Goal: Information Seeking & Learning: Find specific page/section

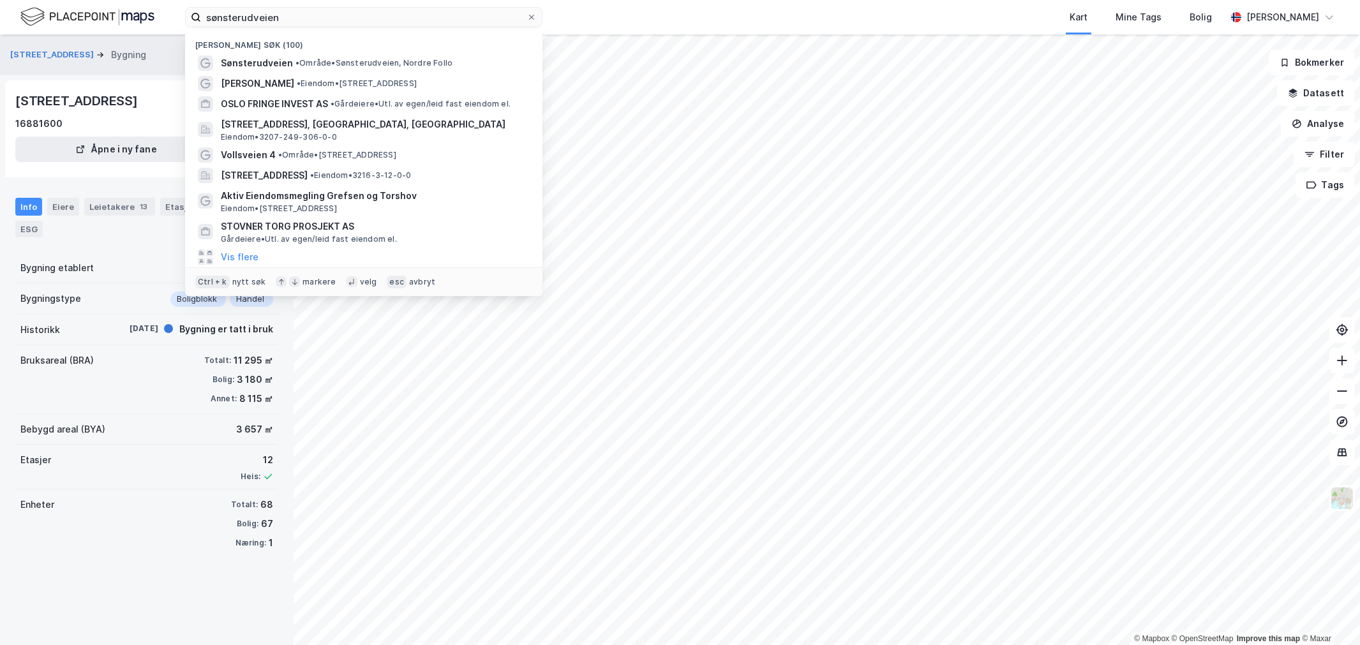
click at [285, 23] on input "sønsterudveien" at bounding box center [363, 17] width 325 height 19
click at [242, 13] on input "sønsterudveien" at bounding box center [363, 17] width 325 height 19
drag, startPoint x: 242, startPoint y: 13, endPoint x: 249, endPoint y: 11, distance: 6.9
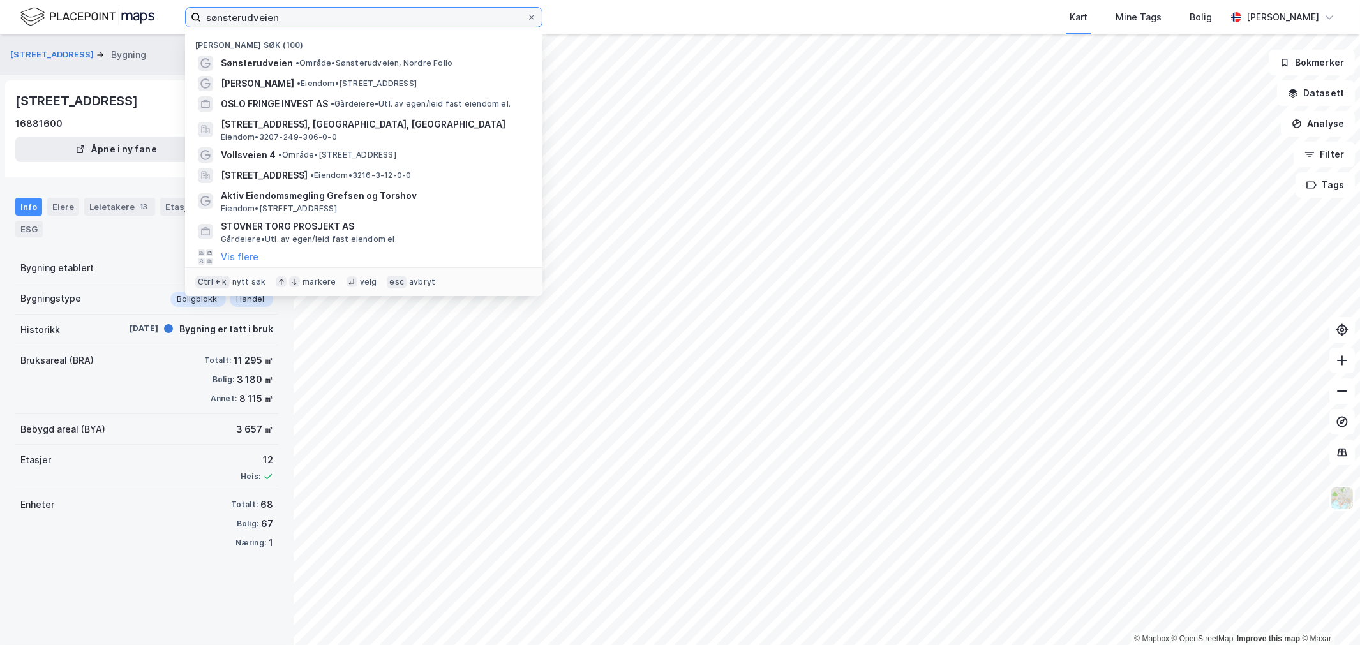
click at [244, 11] on input "sønsterudveien" at bounding box center [363, 17] width 325 height 19
paste input "[PERSON_NAME]"
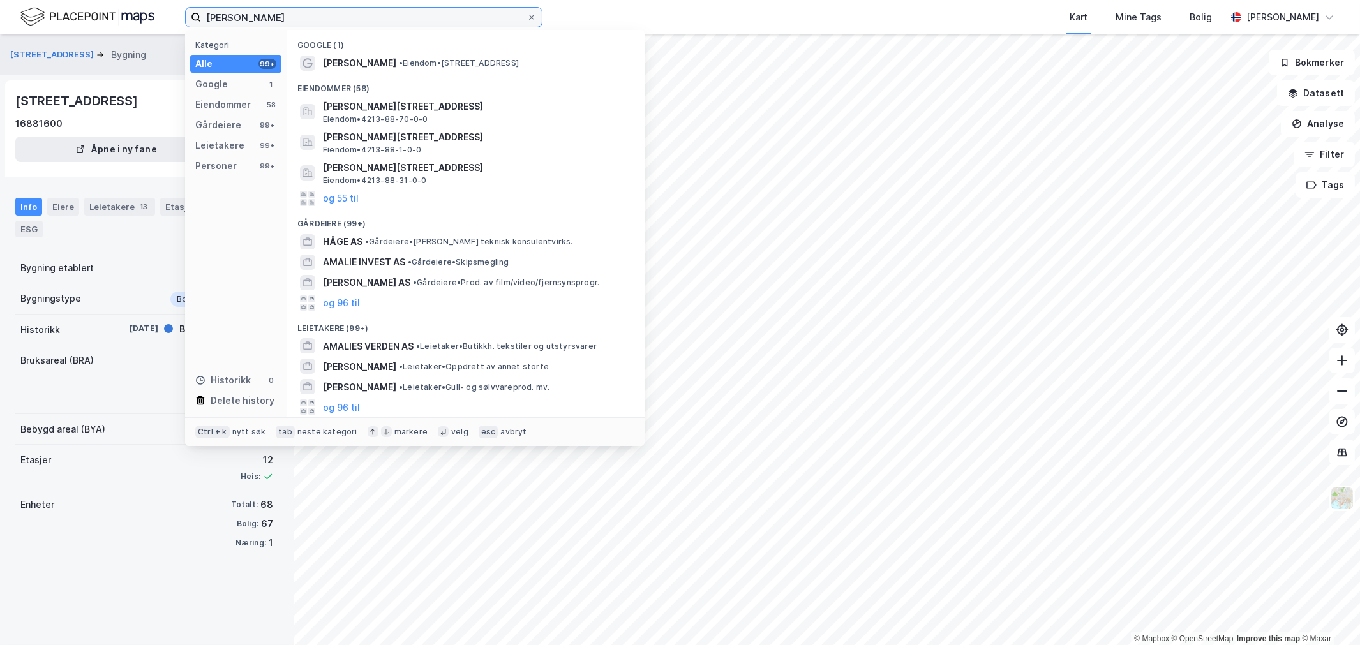
click at [343, 16] on input "[PERSON_NAME]" at bounding box center [363, 17] width 325 height 19
click at [345, 16] on input "[PERSON_NAME]" at bounding box center [363, 17] width 325 height 19
click at [349, 15] on input "[PERSON_NAME]" at bounding box center [363, 17] width 325 height 19
click at [351, 15] on input "[PERSON_NAME]" at bounding box center [363, 17] width 325 height 19
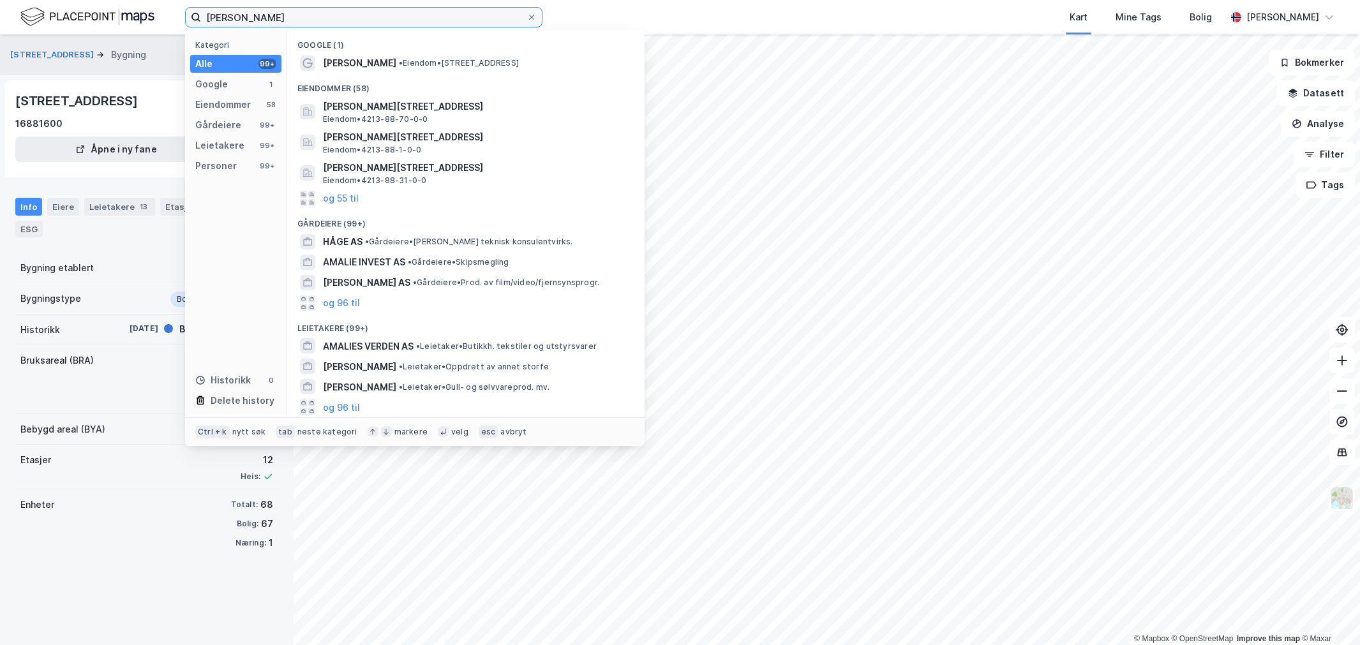
click at [351, 15] on input "[PERSON_NAME]" at bounding box center [363, 17] width 325 height 19
paste input "[PERSON_NAME] 24-2"
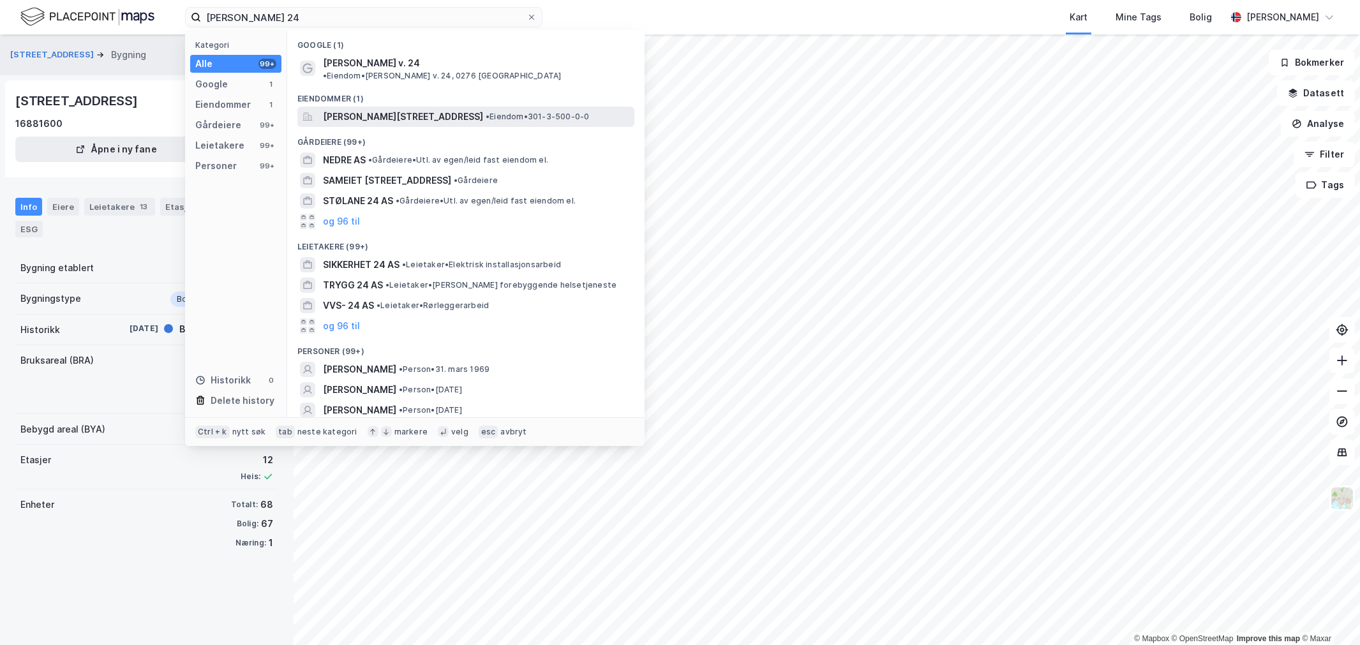
click at [351, 109] on span "[PERSON_NAME][STREET_ADDRESS]" at bounding box center [403, 116] width 160 height 15
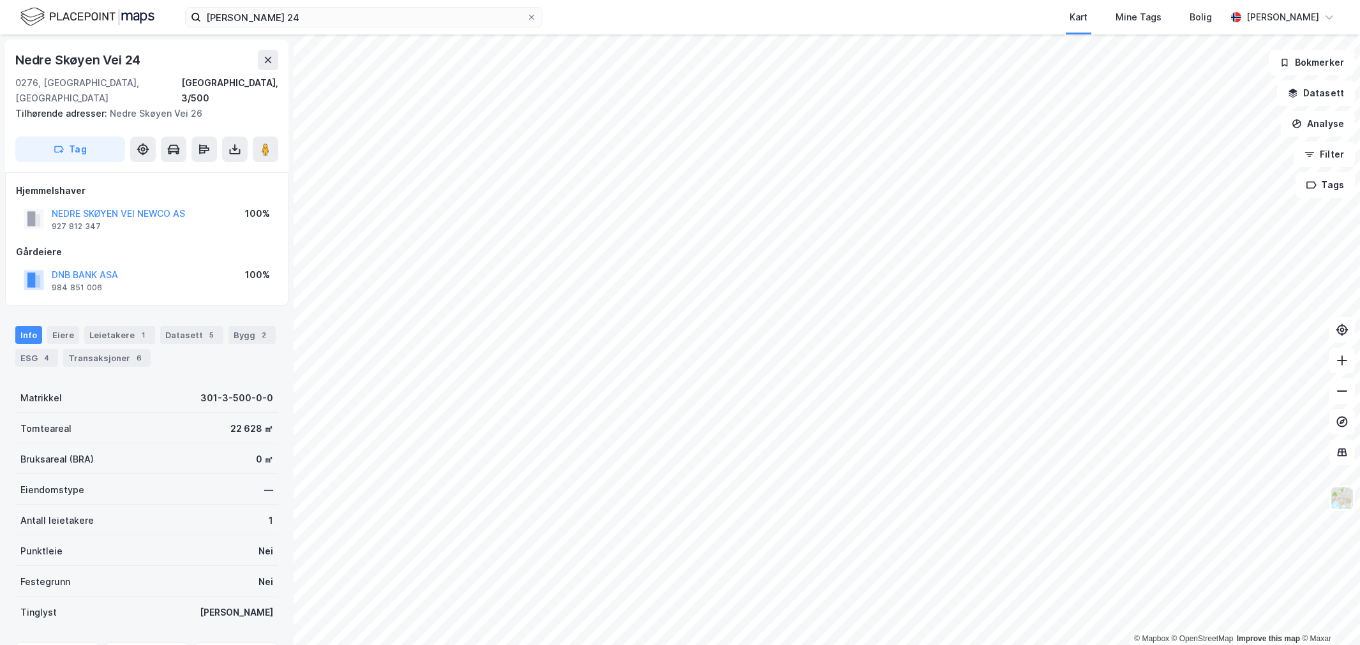
scroll to position [2, 0]
drag, startPoint x: 179, startPoint y: 195, endPoint x: 36, endPoint y: 200, distance: 143.0
click at [36, 202] on div "NEDRE SKØYEN VEI NEWCO AS 927 812 347 100%" at bounding box center [147, 217] width 262 height 31
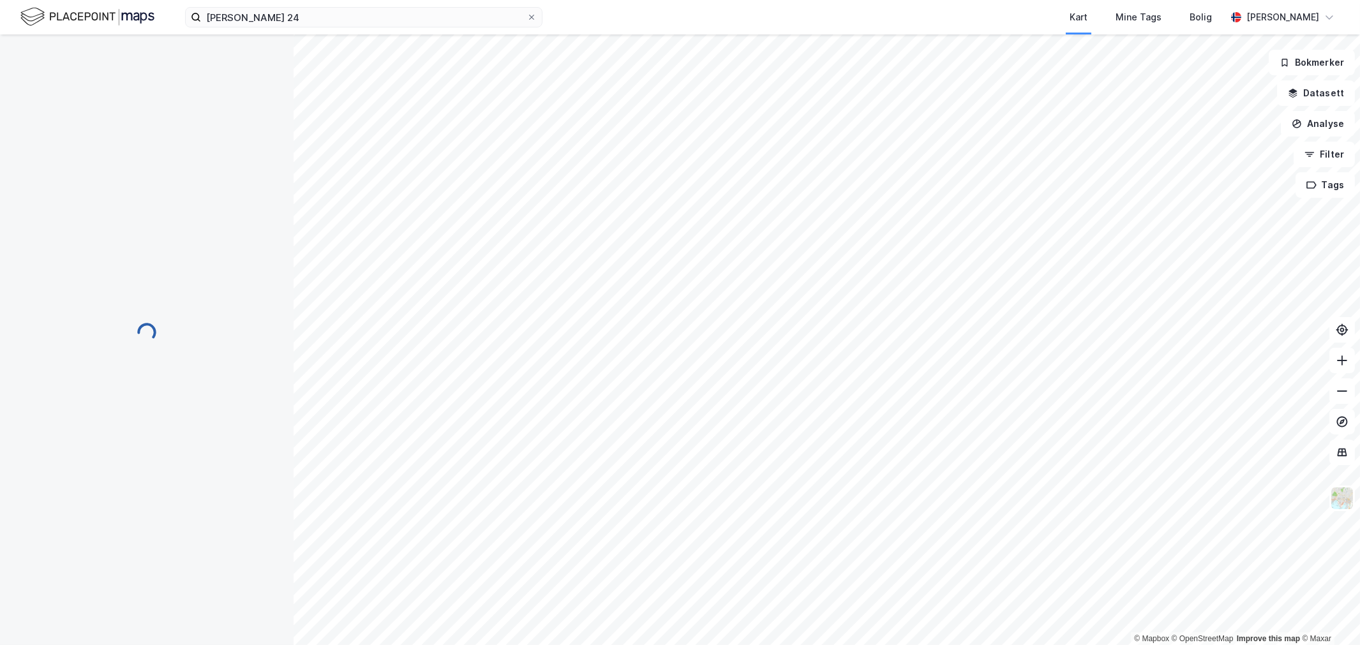
scroll to position [2, 0]
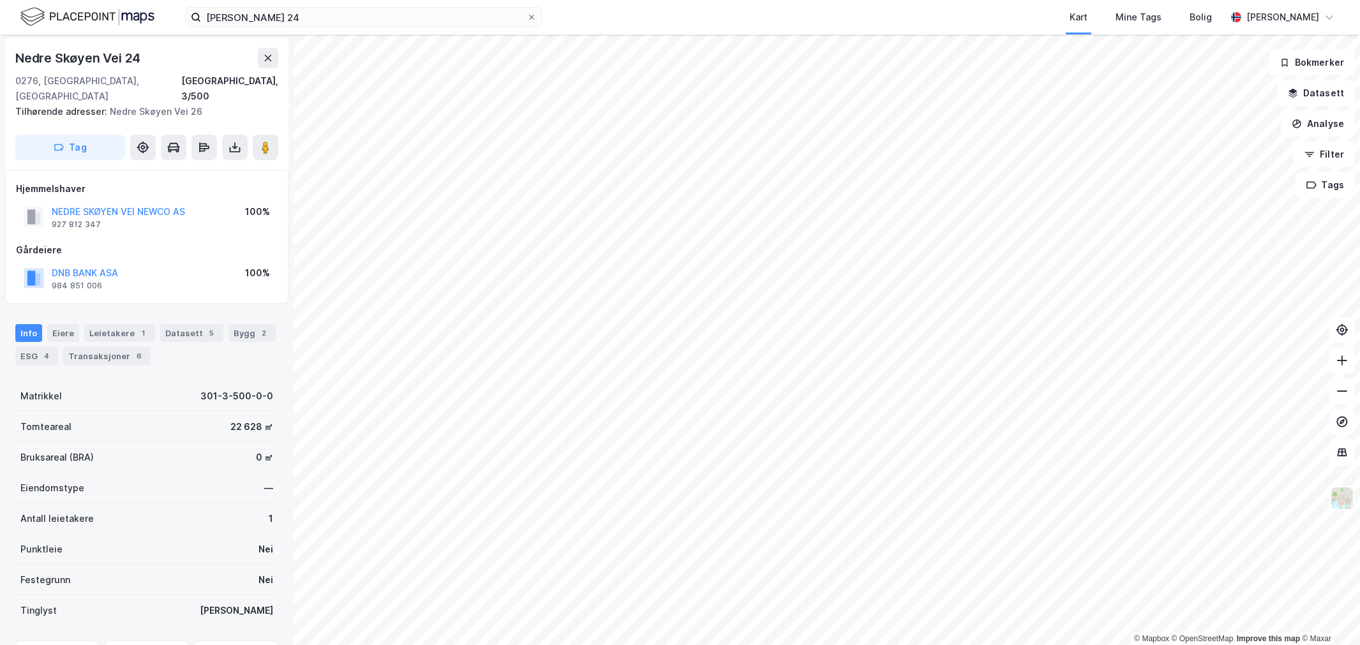
scroll to position [2, 0]
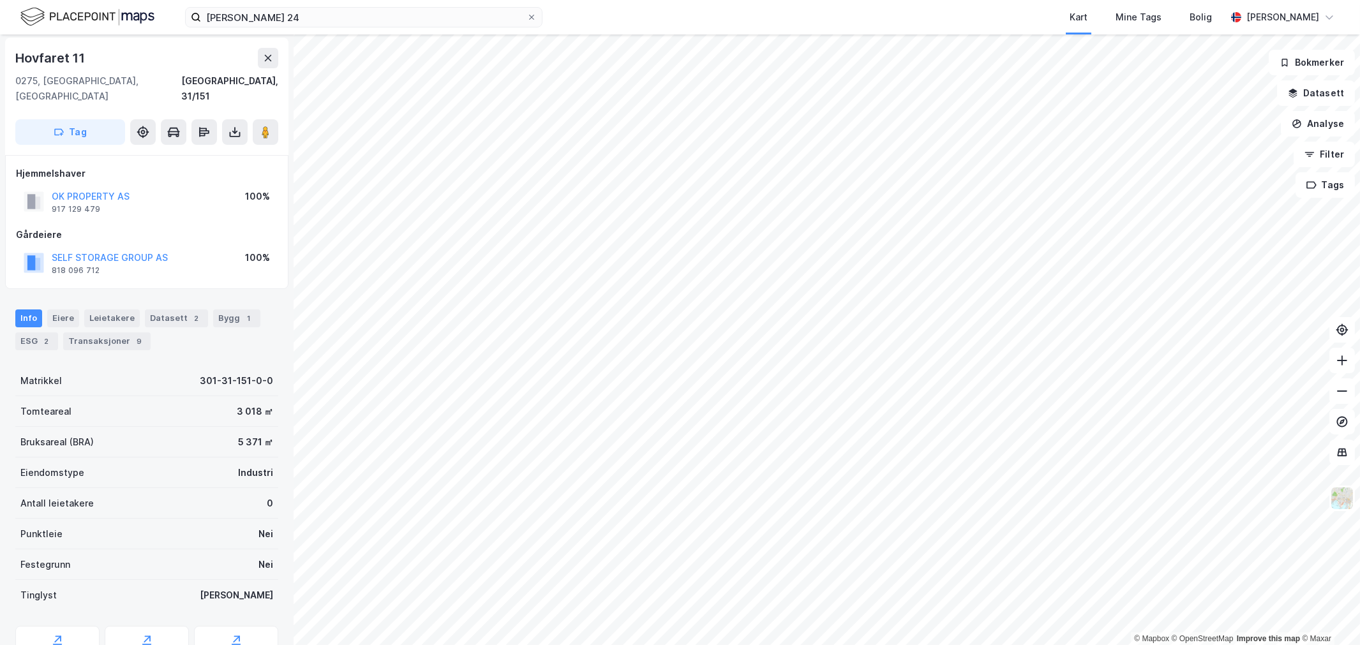
scroll to position [2, 0]
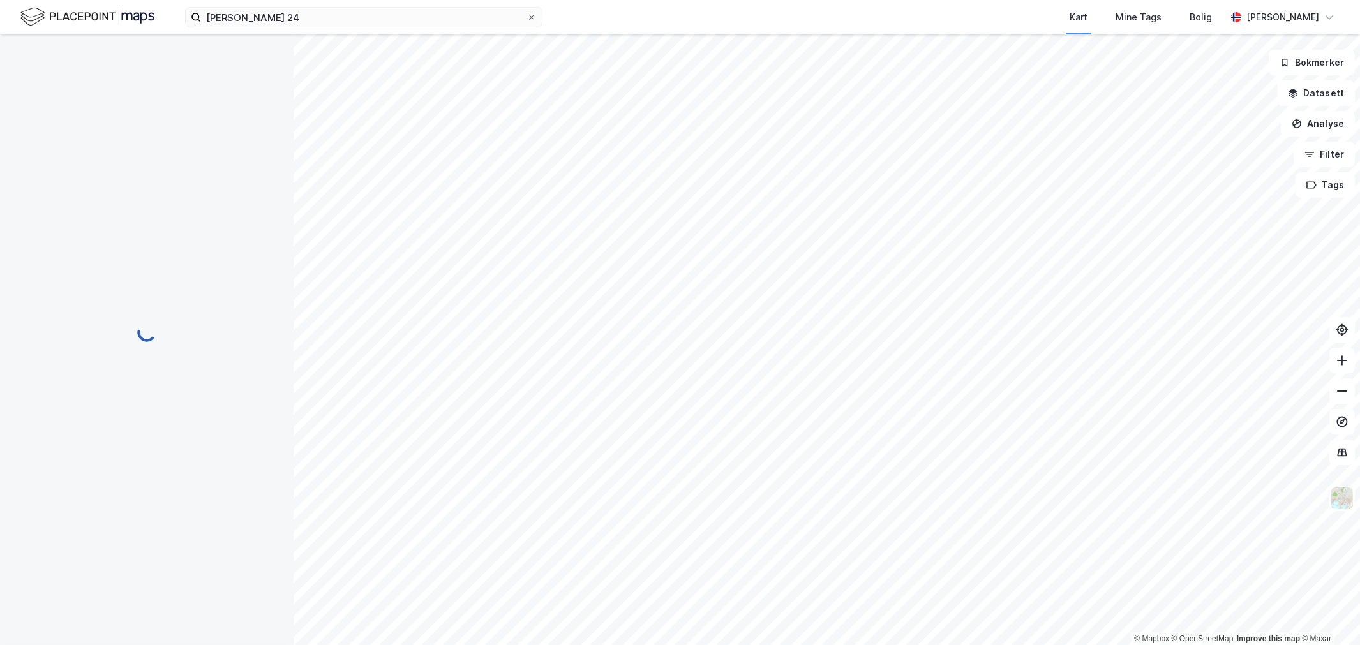
scroll to position [2, 0]
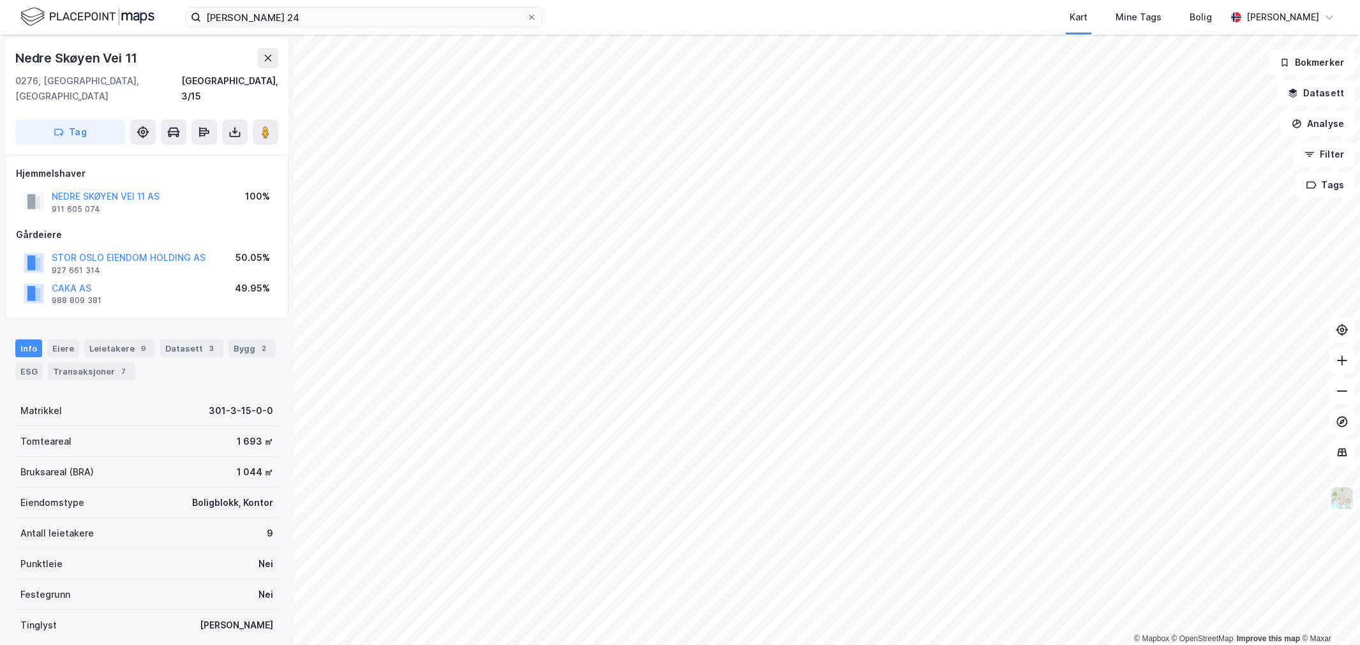
scroll to position [2, 0]
click at [239, 16] on input "[PERSON_NAME] 24" at bounding box center [363, 17] width 325 height 19
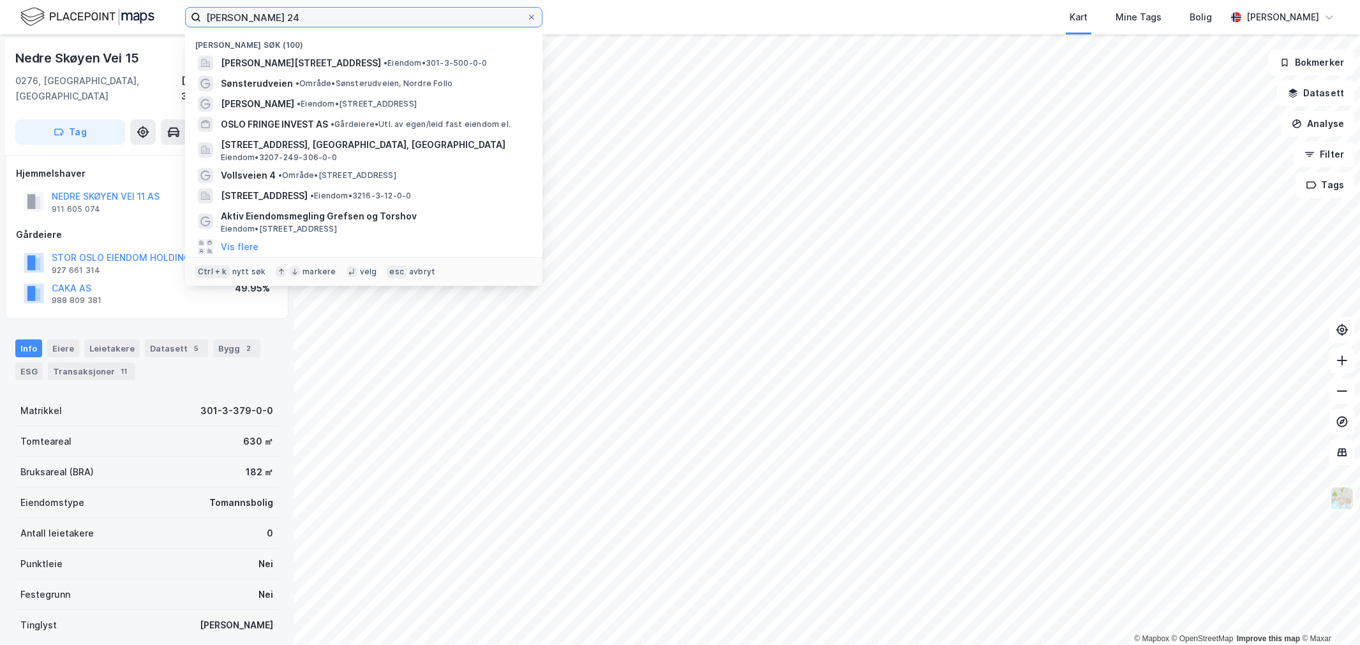
click at [239, 16] on input "[PERSON_NAME] 24" at bounding box center [363, 17] width 325 height 19
paste input "[STREET_ADDRESS],"
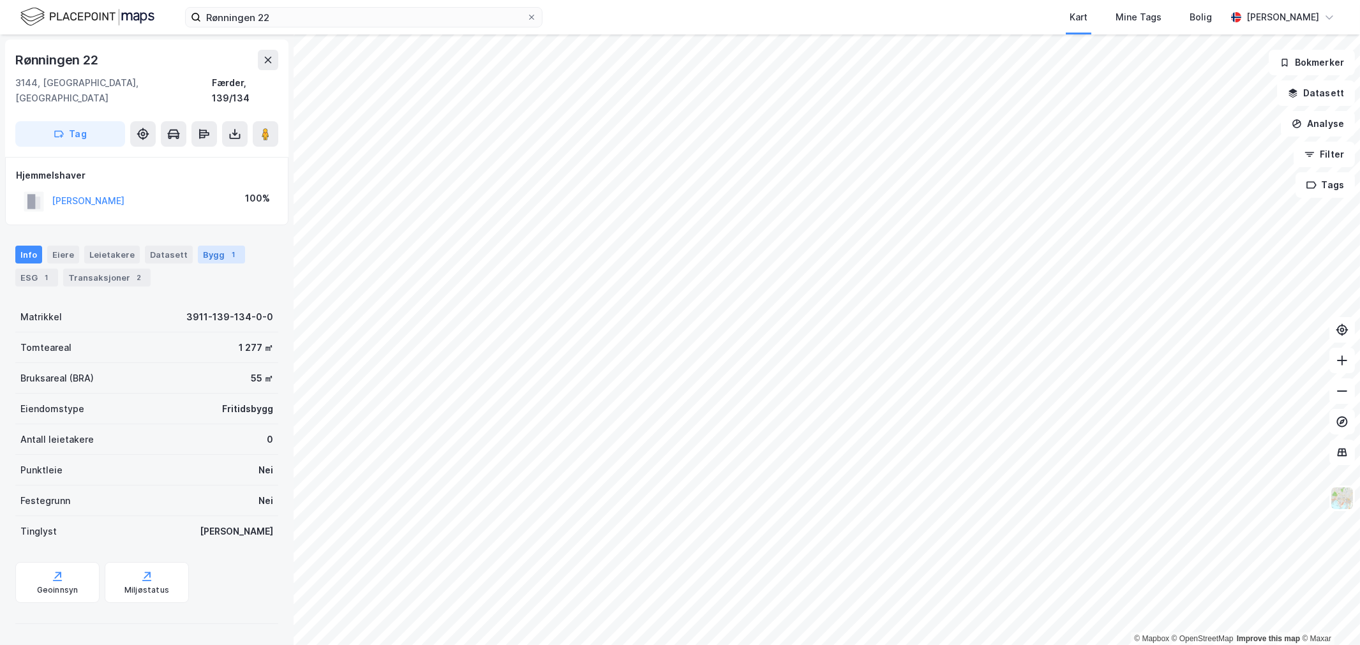
click at [227, 248] on div "1" at bounding box center [233, 254] width 13 height 13
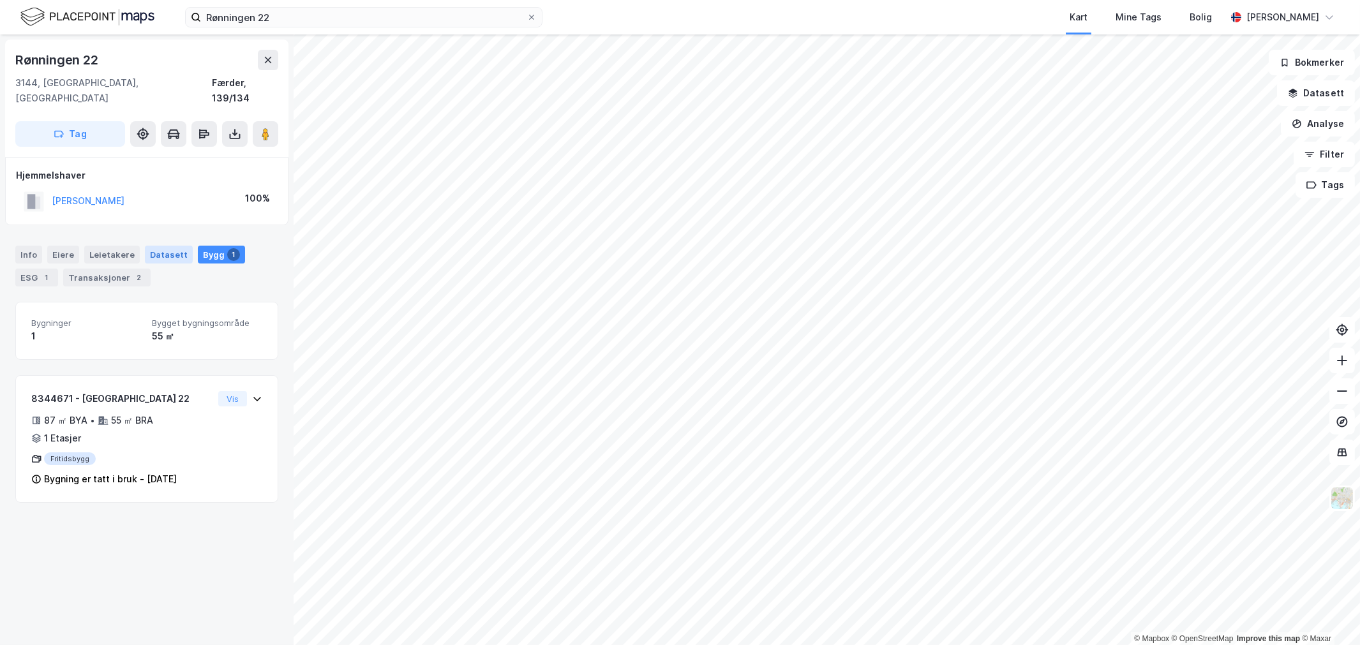
click at [161, 246] on div "Datasett" at bounding box center [169, 255] width 48 height 18
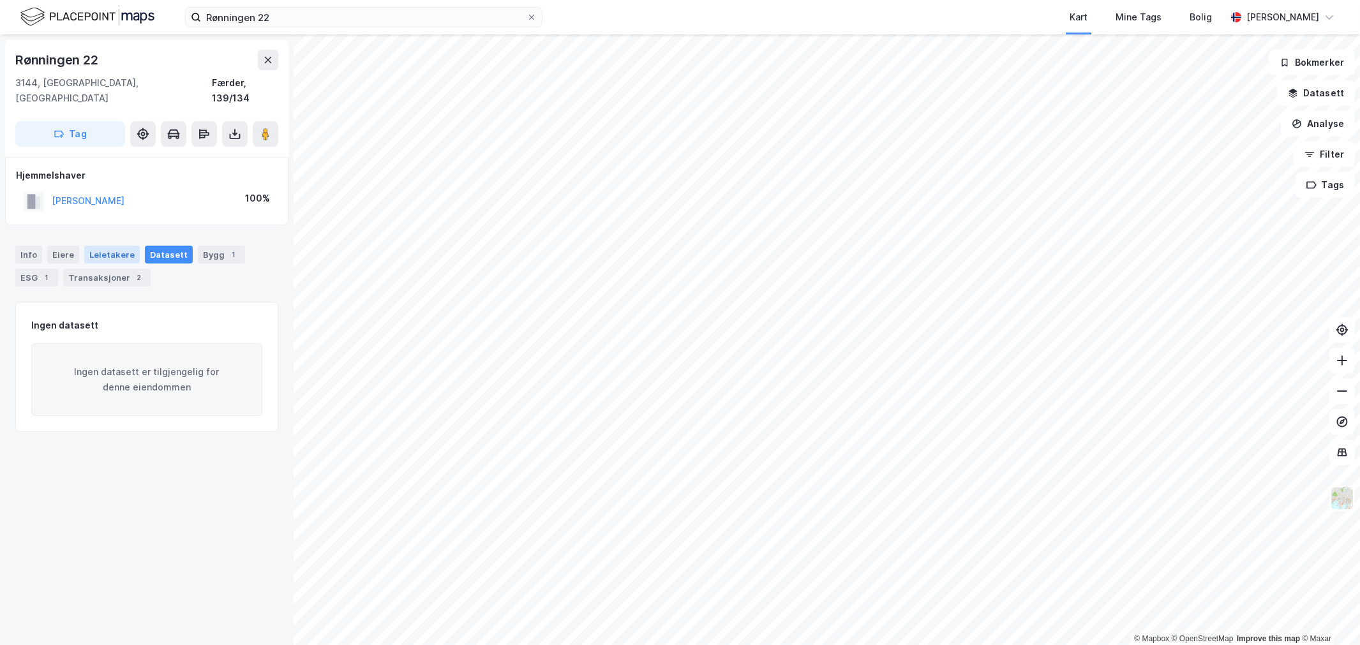
click at [109, 246] on div "Leietakere" at bounding box center [112, 255] width 56 height 18
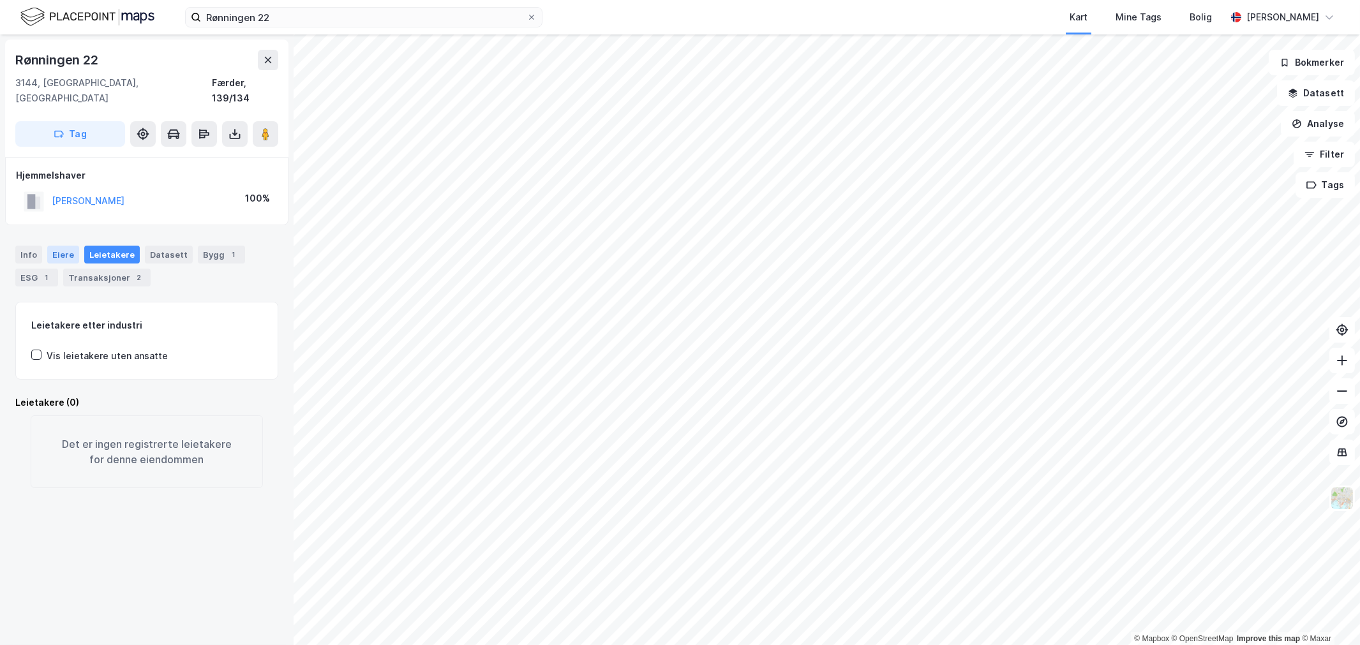
click at [55, 246] on div "Eiere" at bounding box center [63, 255] width 32 height 18
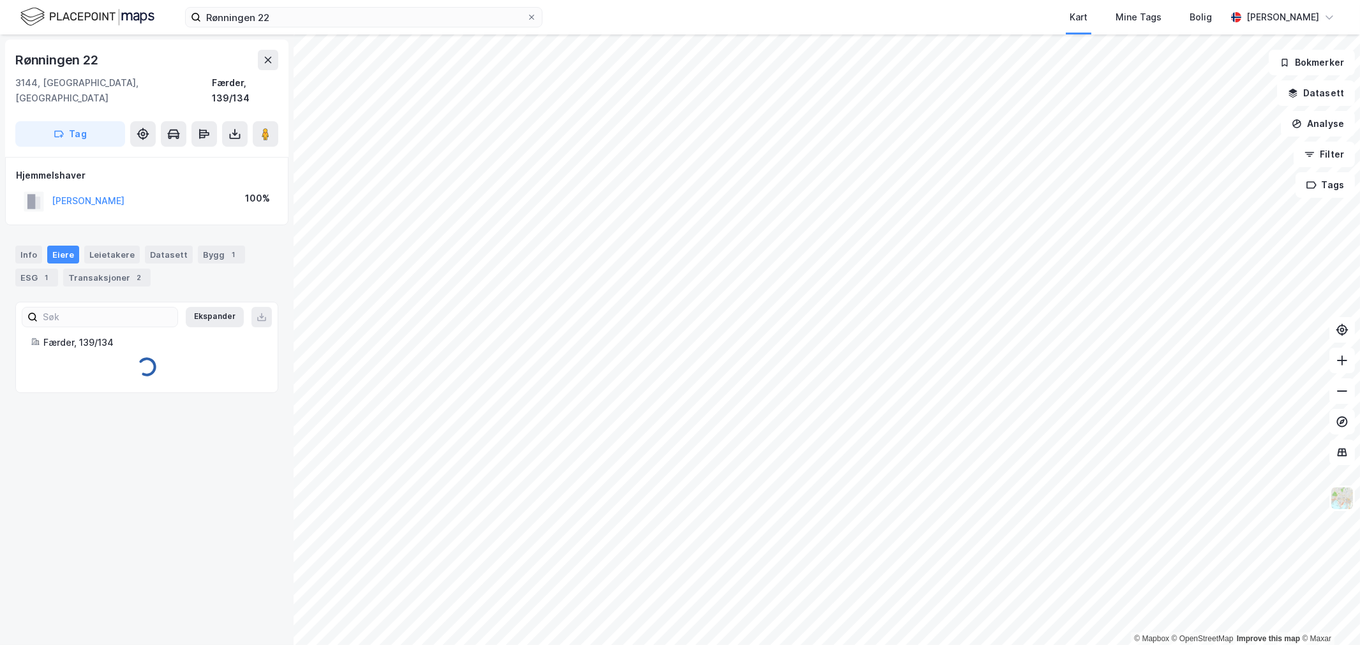
click at [11, 239] on div "Info [PERSON_NAME] Datasett Bygg 1 ESG 1 Transaksjoner 2" at bounding box center [147, 260] width 294 height 61
click at [27, 273] on div "Info [PERSON_NAME] Datasett Bygg 1 ESG 1 Transaksjoner 2" at bounding box center [147, 260] width 294 height 61
click at [28, 269] on div "ESG 1" at bounding box center [36, 278] width 43 height 18
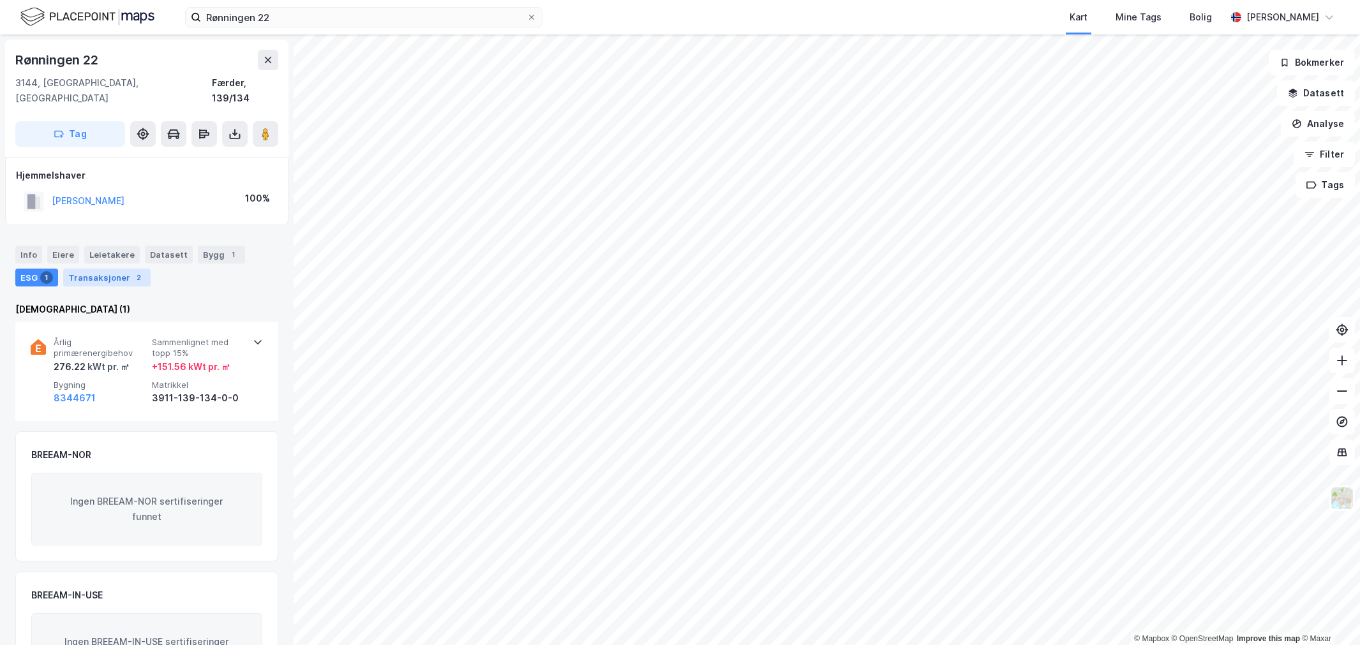
click at [82, 269] on div "Transaksjoner 2" at bounding box center [106, 278] width 87 height 18
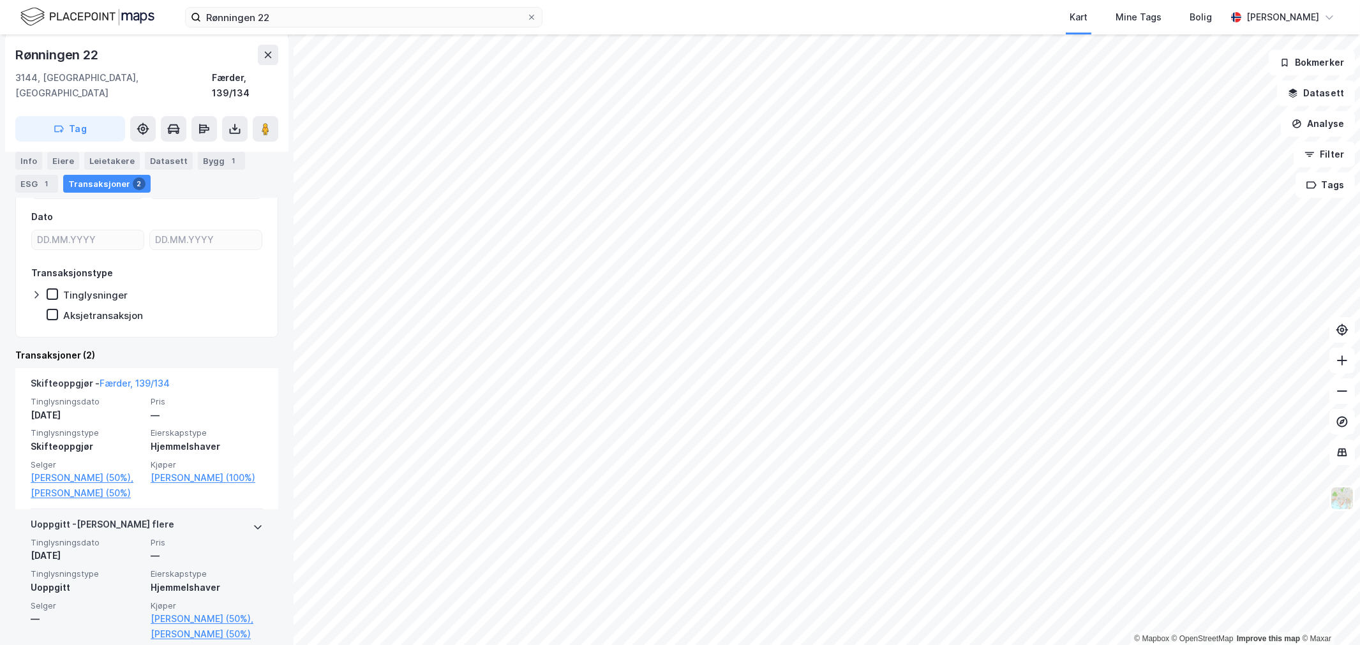
scroll to position [161, 0]
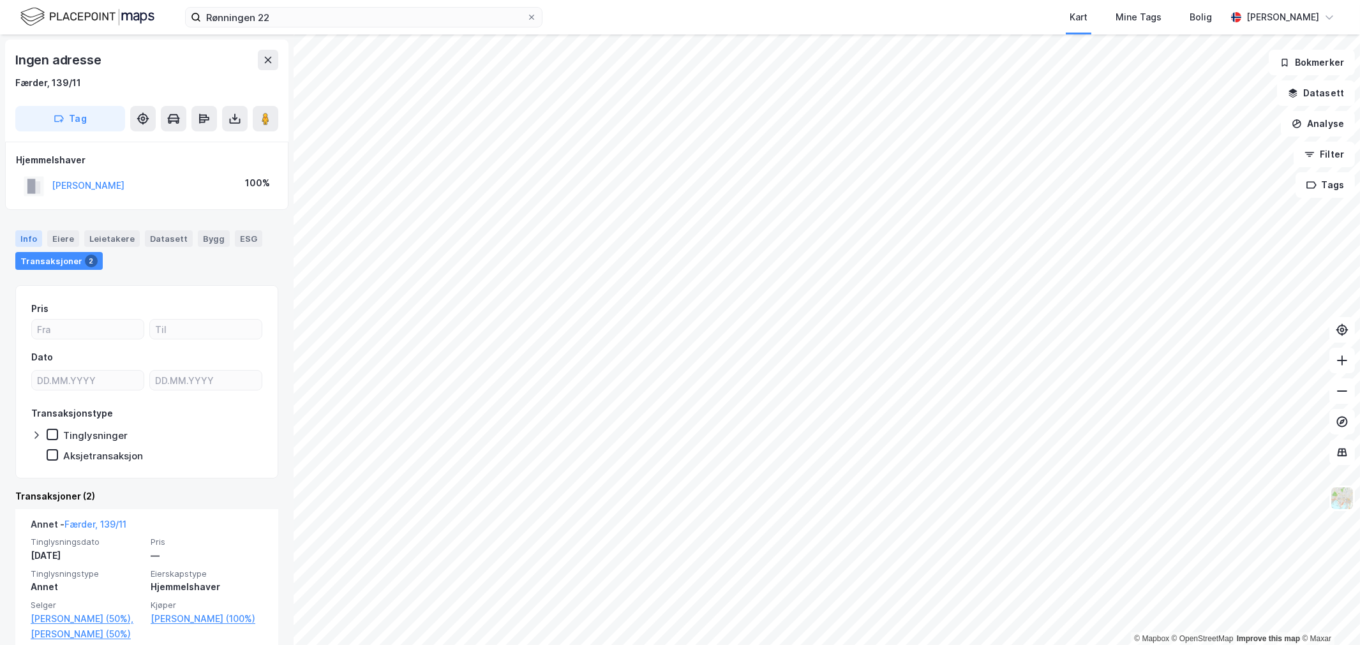
click at [27, 236] on div "Info" at bounding box center [28, 238] width 27 height 17
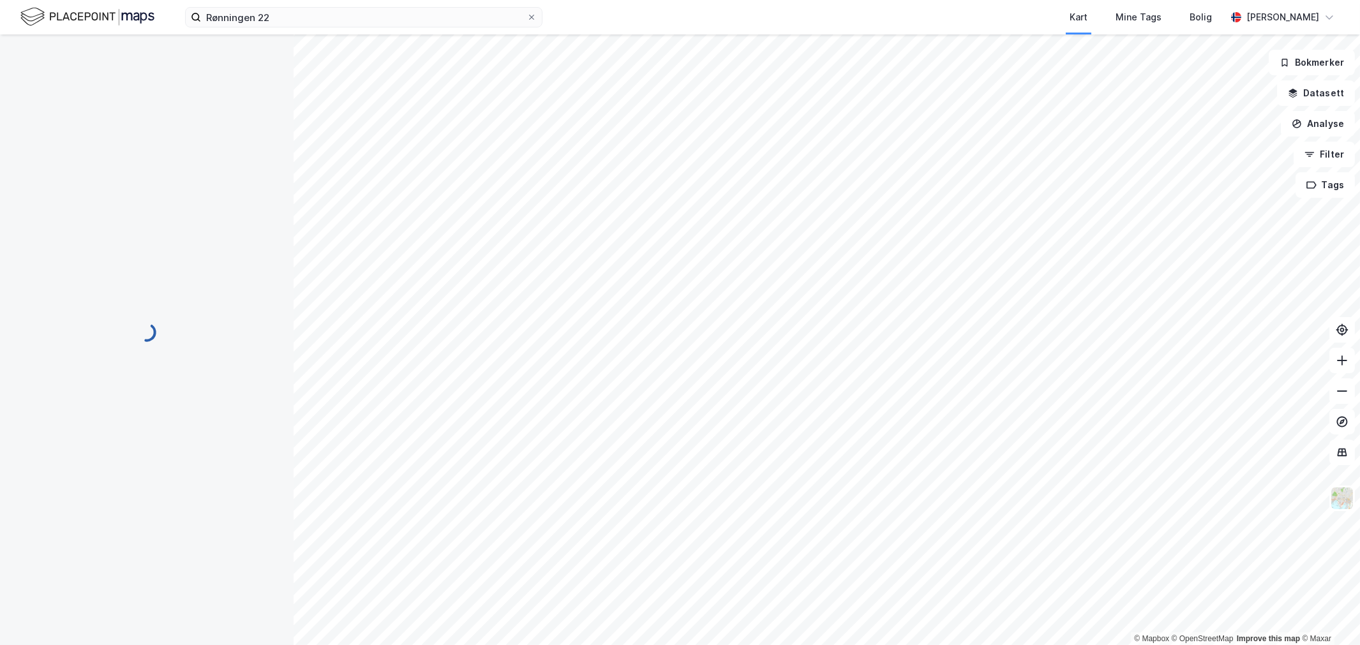
scroll to position [49, 0]
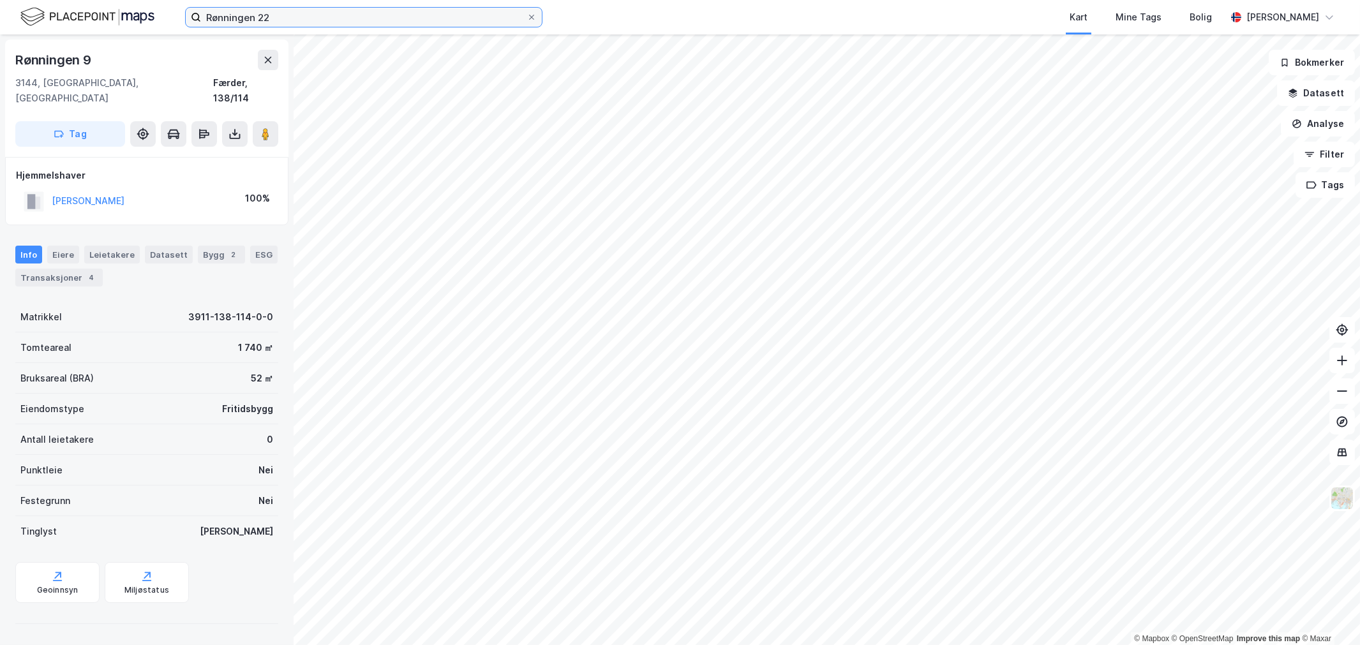
click at [224, 10] on input "Rønningen 22" at bounding box center [363, 17] width 325 height 19
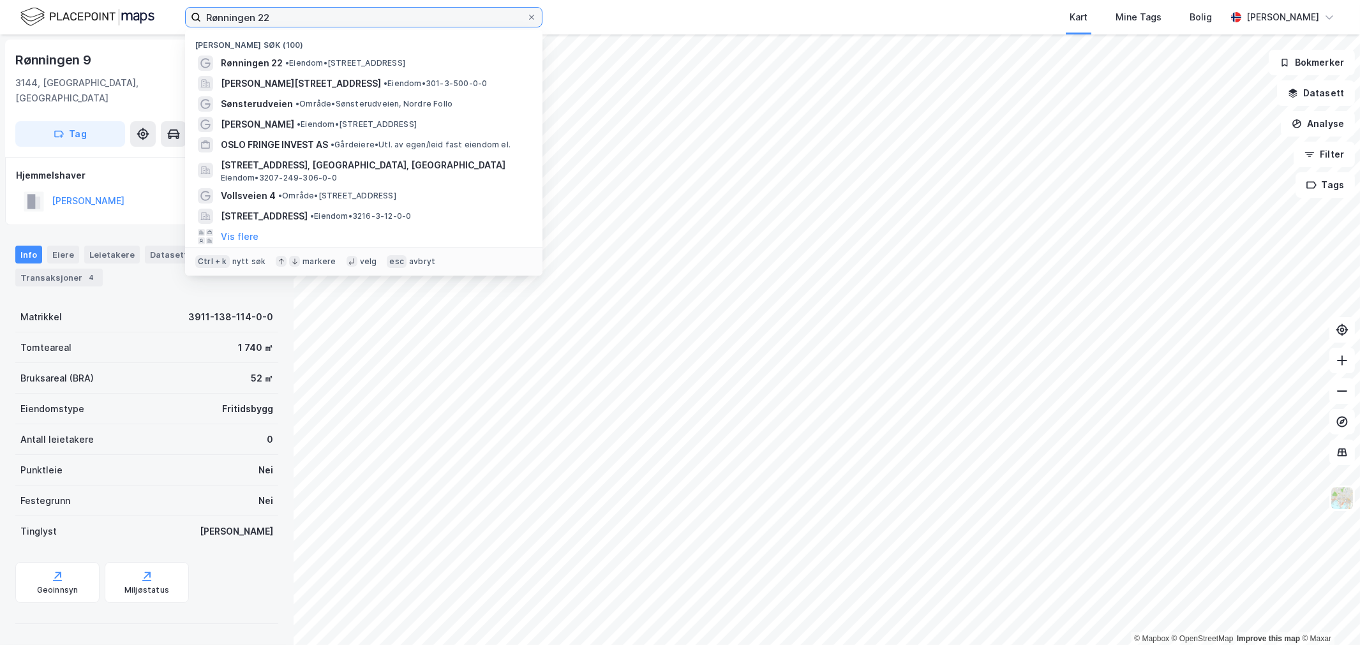
click at [224, 10] on input "Rønningen 22" at bounding box center [363, 17] width 325 height 19
paste input "[STREET_ADDRESS]"
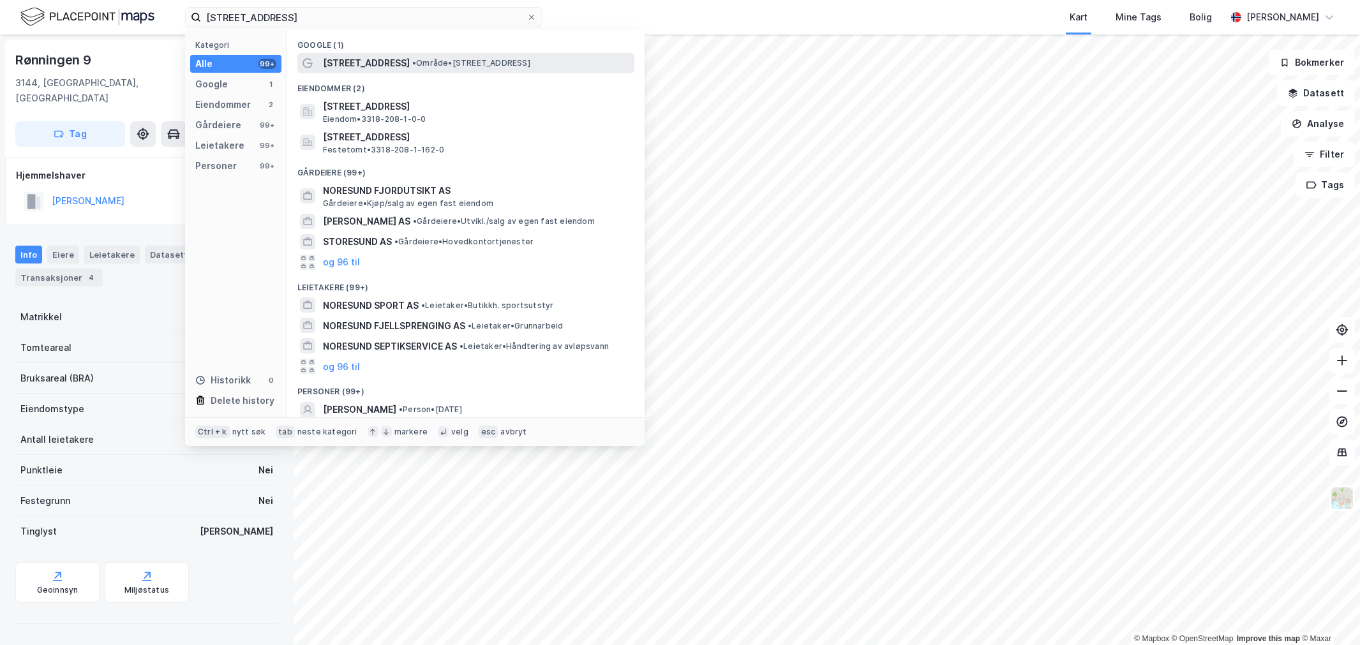
click at [354, 53] on div "[STREET_ADDRESS] • Område • [STREET_ADDRESS]" at bounding box center [465, 63] width 337 height 20
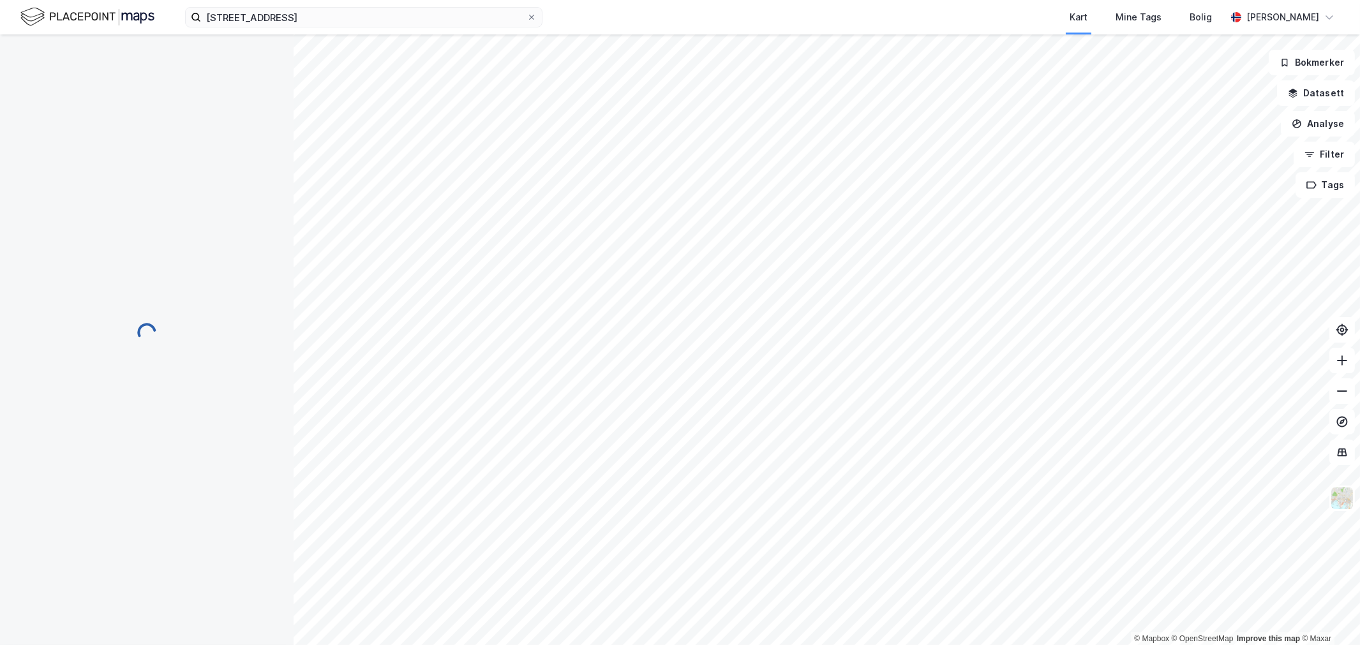
scroll to position [1, 0]
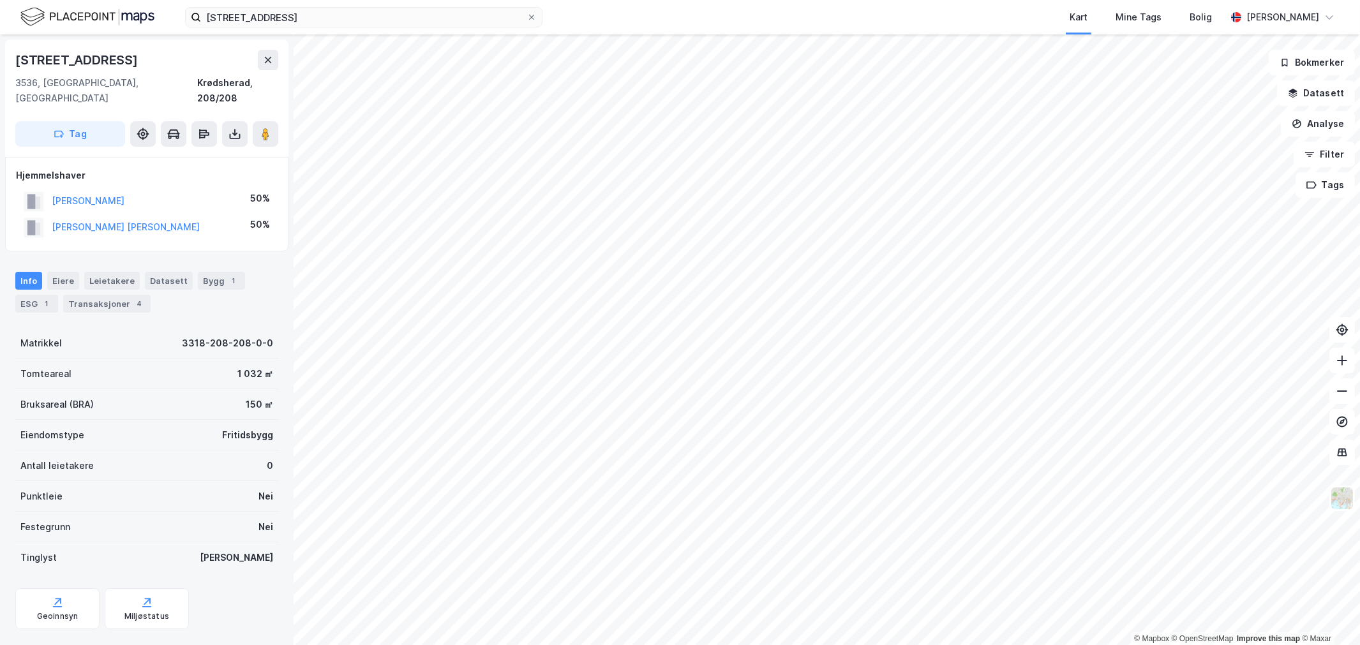
scroll to position [1, 0]
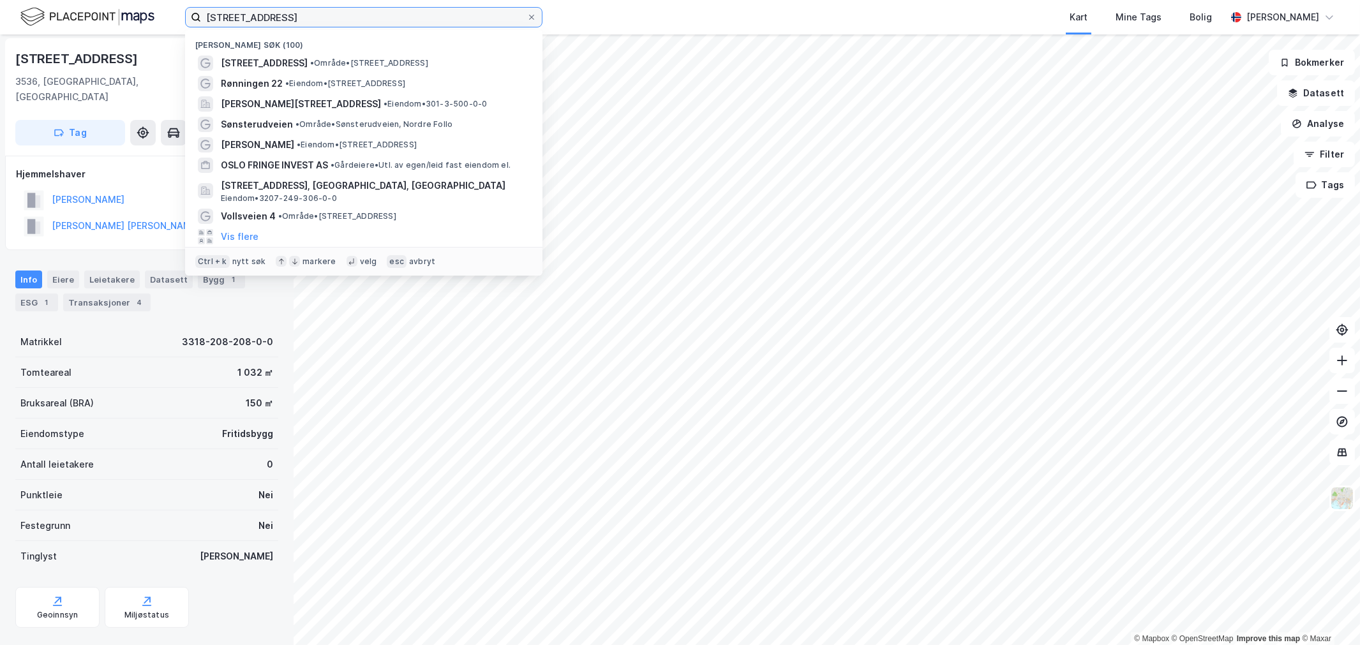
click at [227, 14] on input "[STREET_ADDRESS]" at bounding box center [363, 17] width 325 height 19
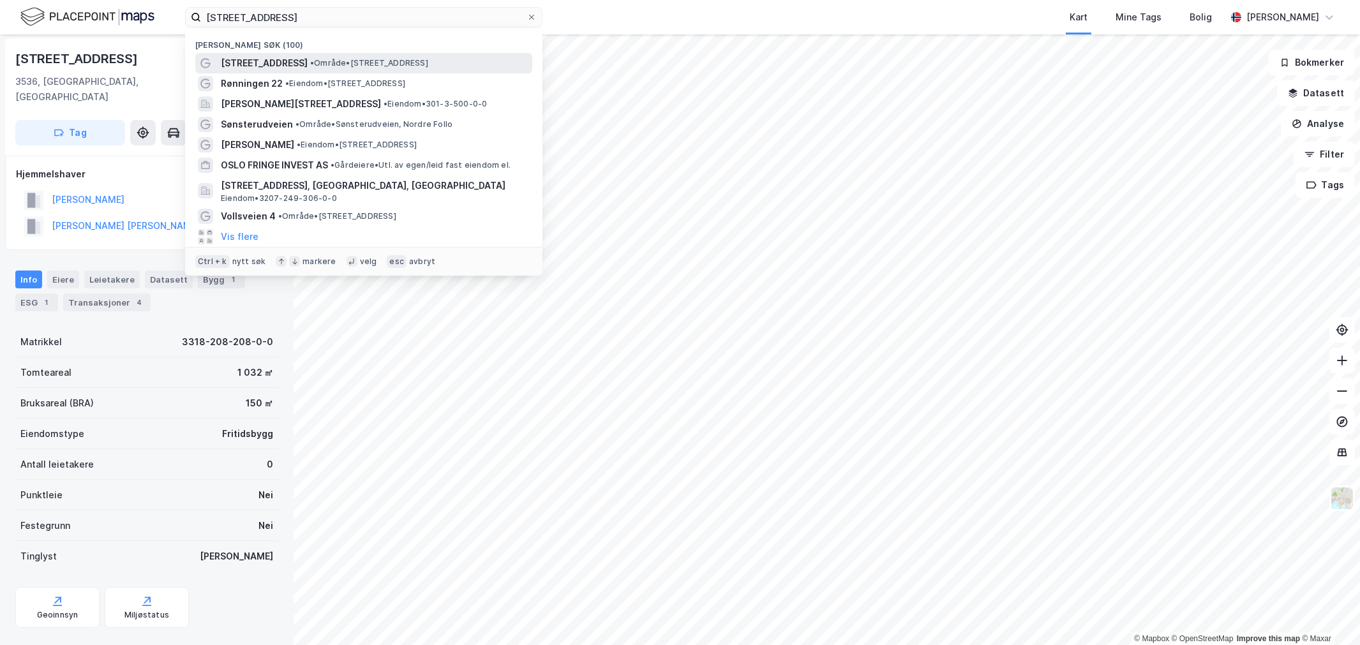
click at [230, 64] on span "[STREET_ADDRESS]" at bounding box center [264, 63] width 87 height 15
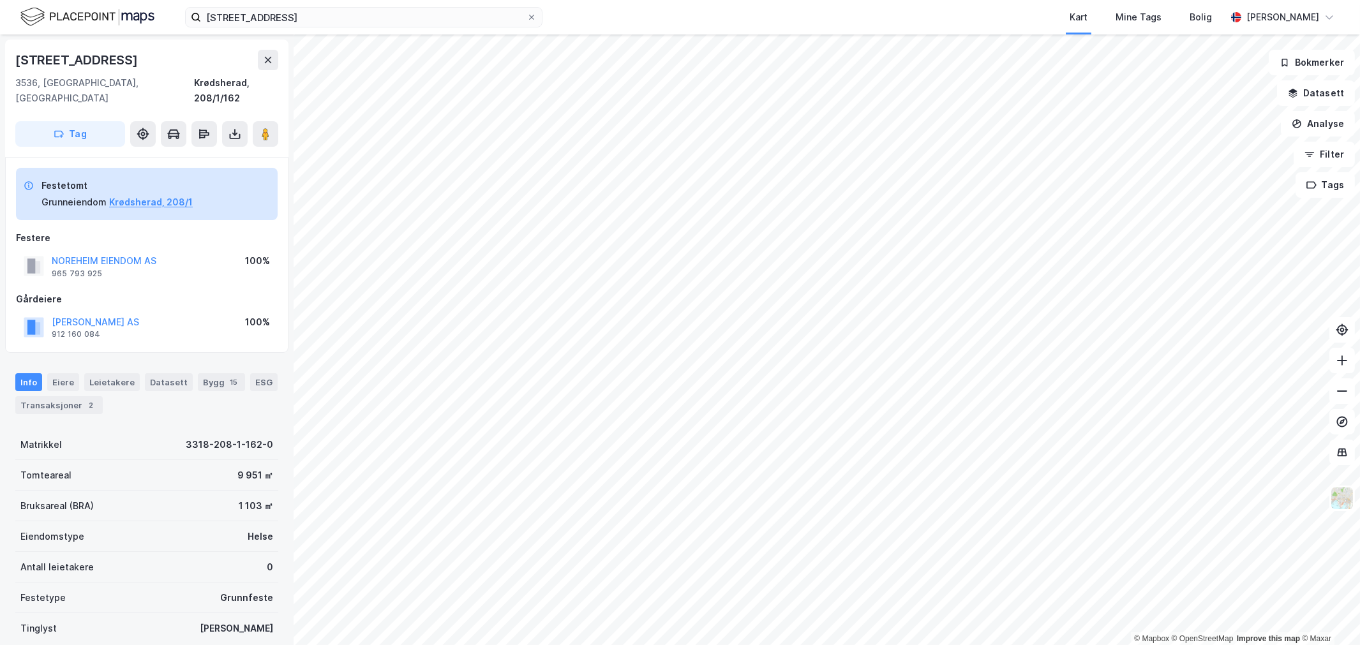
scroll to position [1, 0]
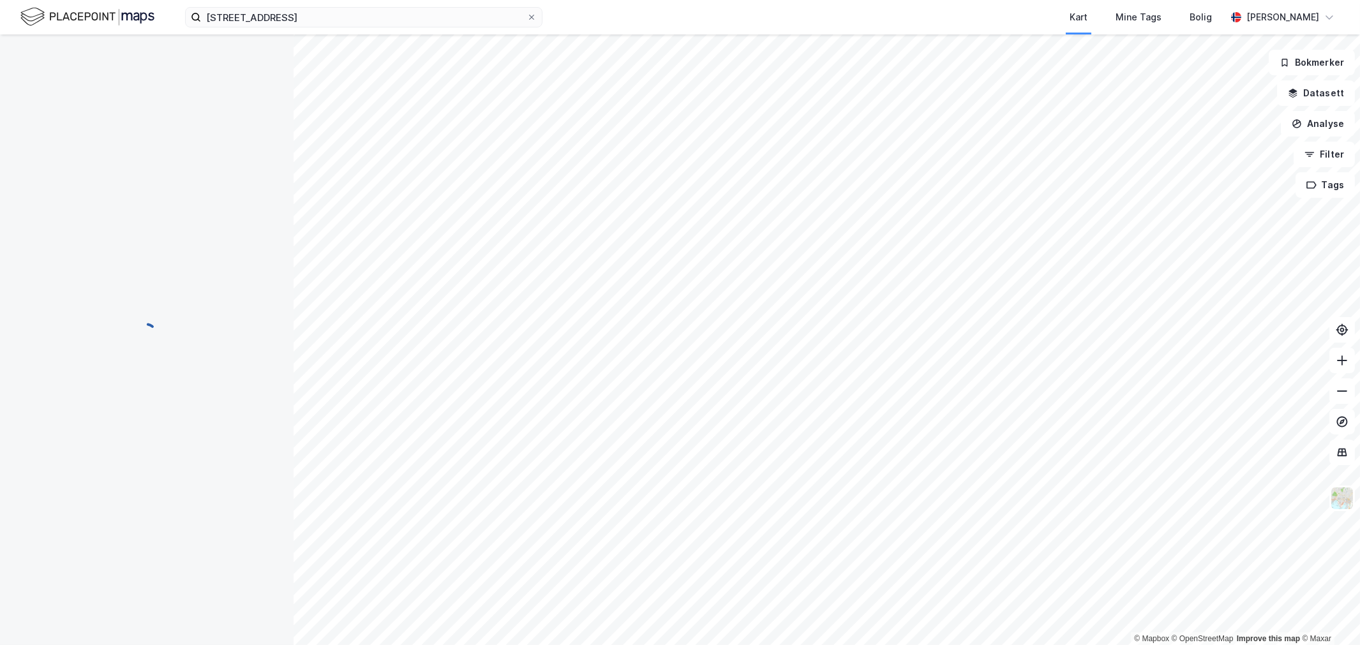
scroll to position [1, 0]
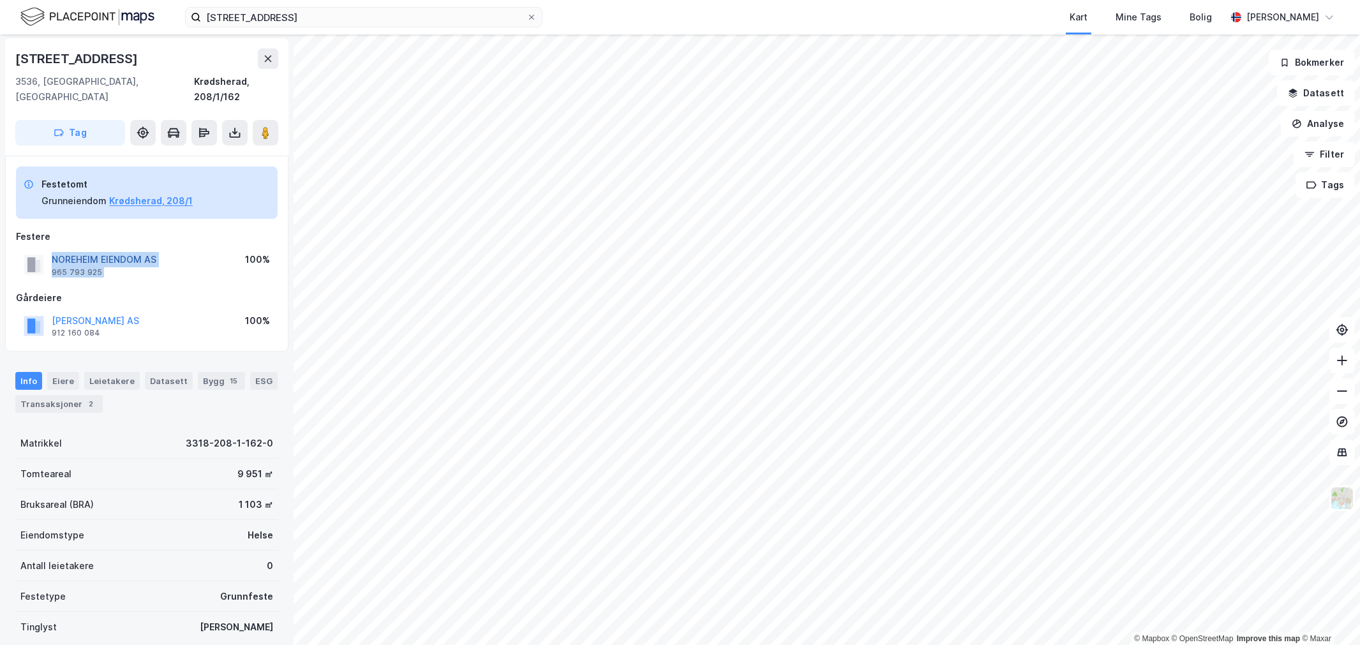
drag, startPoint x: 207, startPoint y: 244, endPoint x: 52, endPoint y: 241, distance: 154.4
click at [52, 249] on div "NOREHEIM EIENDOM AS 965 793 925 100%" at bounding box center [147, 264] width 262 height 31
click at [320, 28] on div "[STREET_ADDRESS] Kart Mine Tags Bolig [PERSON_NAME]" at bounding box center [680, 17] width 1360 height 34
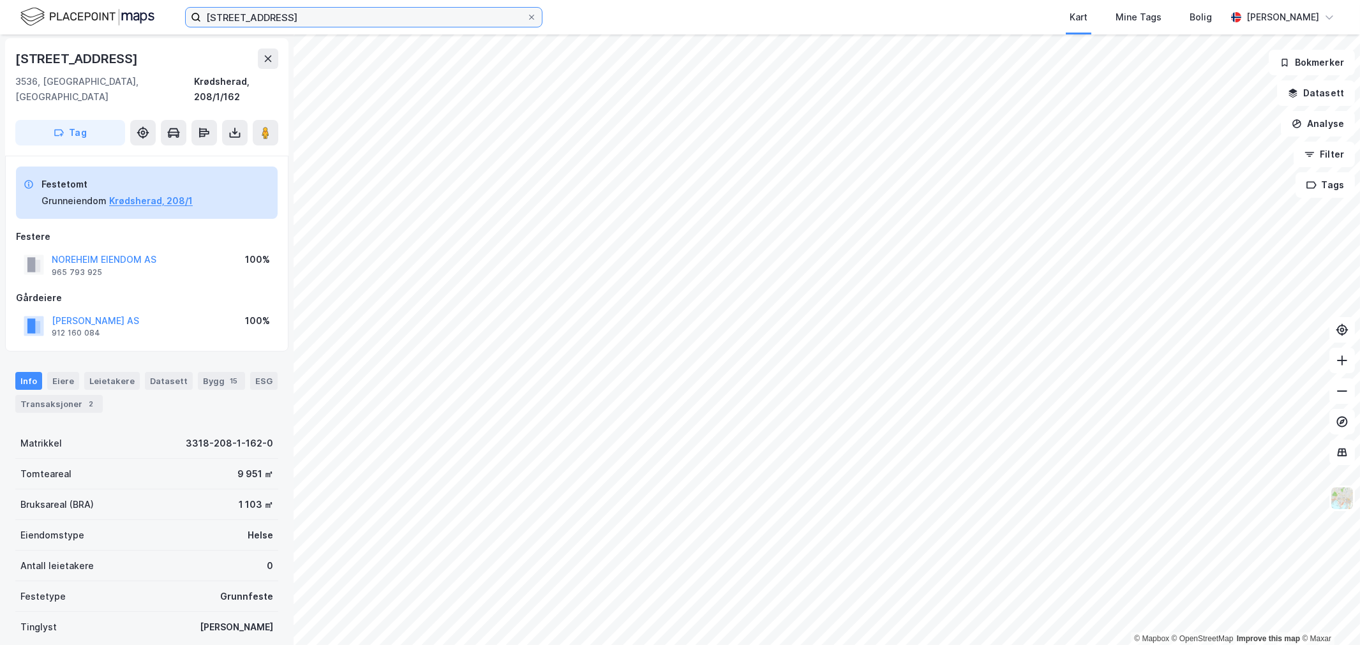
click at [323, 20] on input "[STREET_ADDRESS]" at bounding box center [363, 17] width 325 height 19
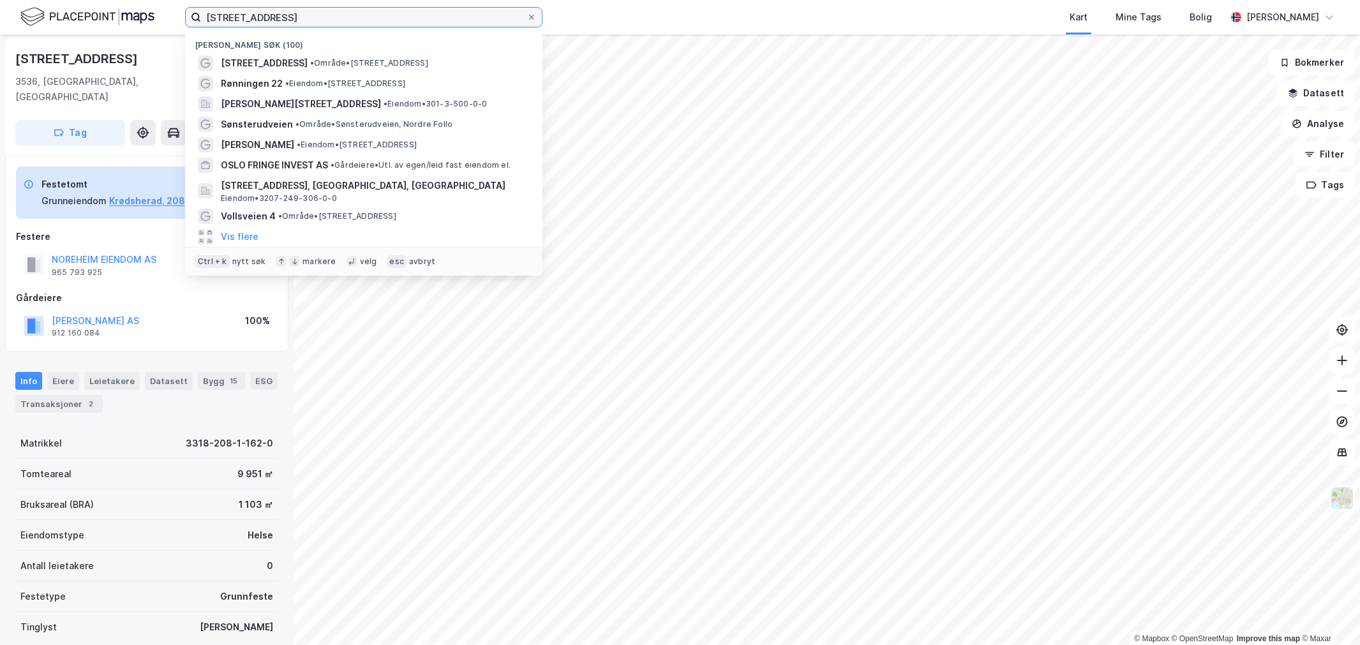
click at [323, 20] on input "[STREET_ADDRESS]" at bounding box center [363, 17] width 325 height 19
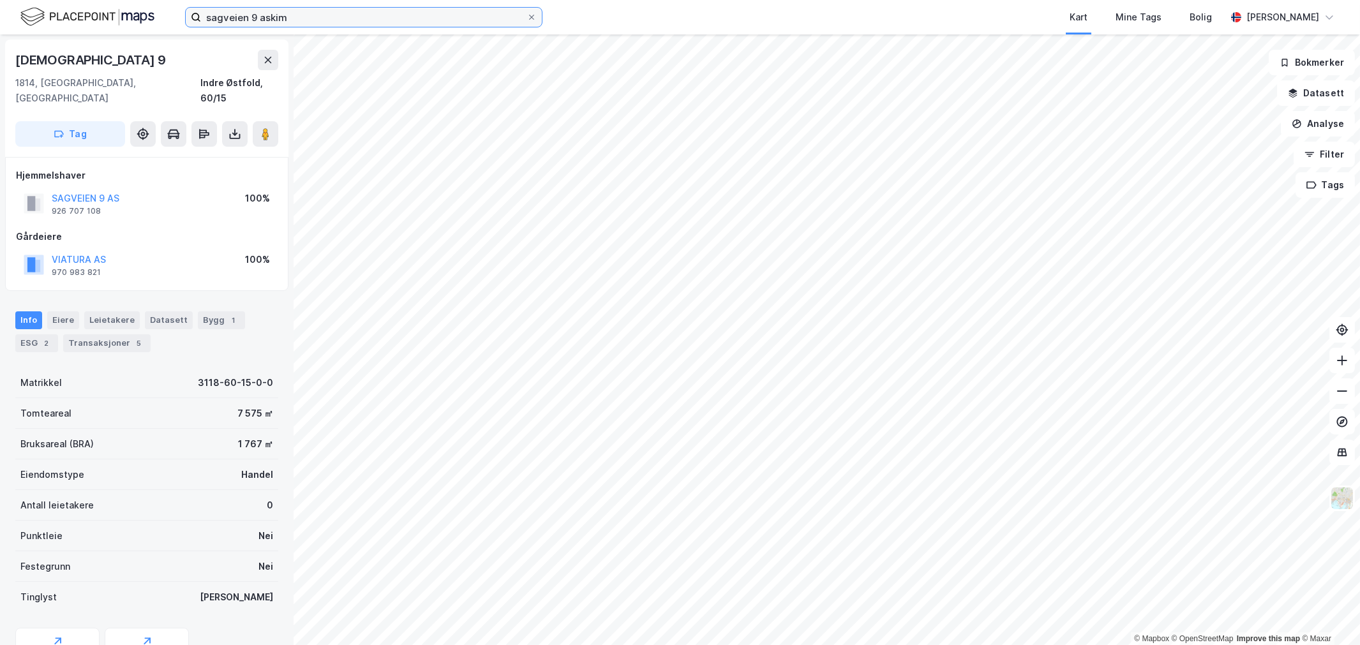
scroll to position [1, 0]
click at [80, 333] on div "Transaksjoner 5" at bounding box center [106, 342] width 87 height 18
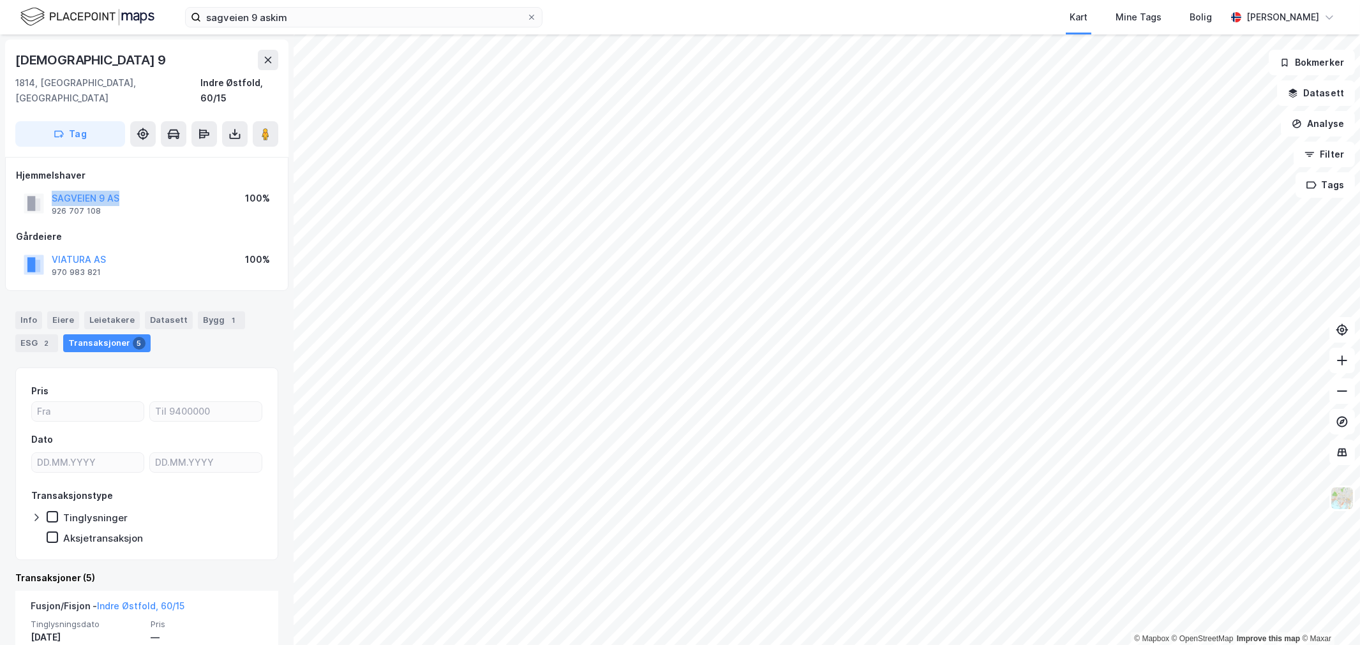
drag, startPoint x: 138, startPoint y: 174, endPoint x: 28, endPoint y: 182, distance: 110.7
click at [28, 188] on div "SAGVEIEN 9 AS 926 707 108 100%" at bounding box center [147, 203] width 262 height 31
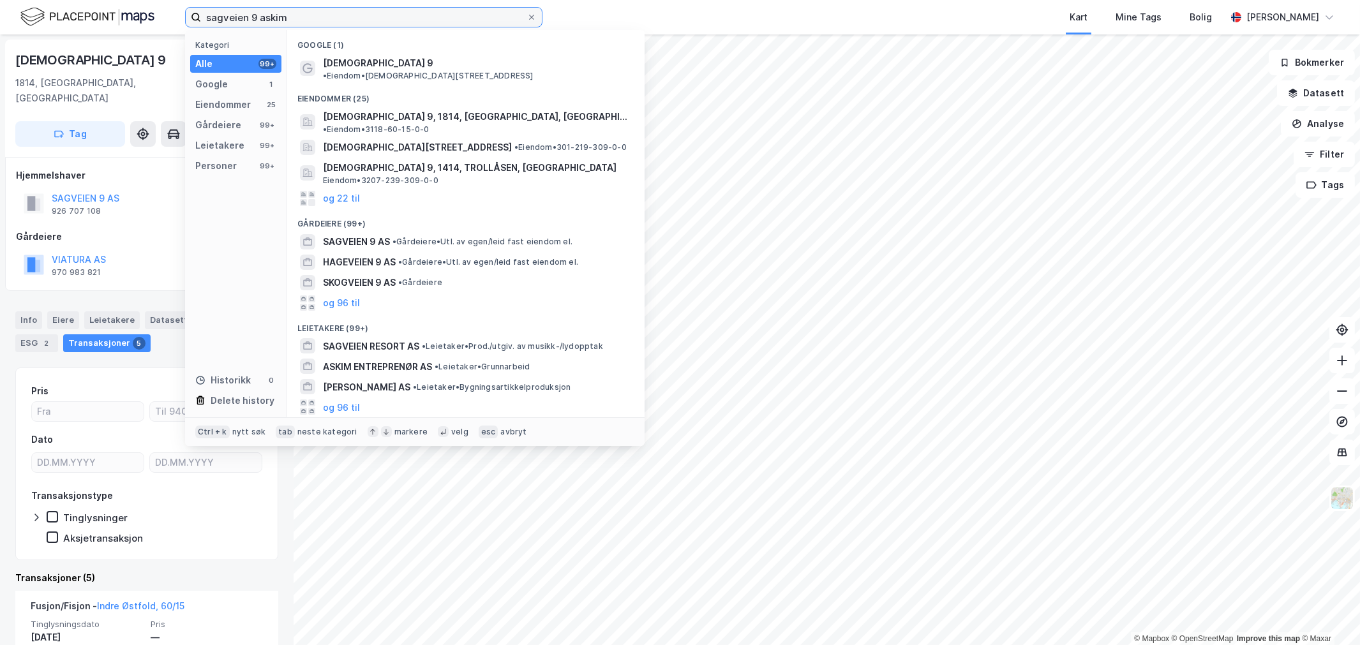
click at [235, 24] on input "sagveien 9 askim" at bounding box center [363, 17] width 325 height 19
paste input "FORTUNA ESTATE AS"
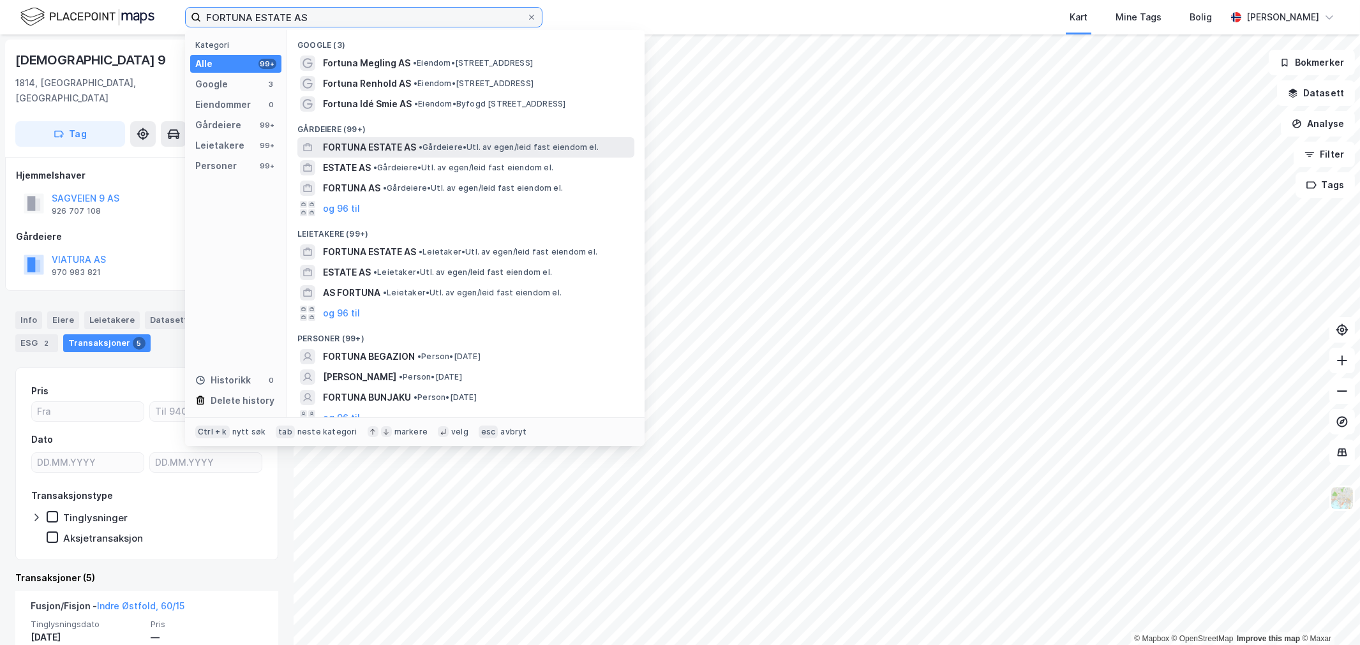
type input "FORTUNA ESTATE AS"
click at [398, 149] on span "FORTUNA ESTATE AS" at bounding box center [369, 147] width 93 height 15
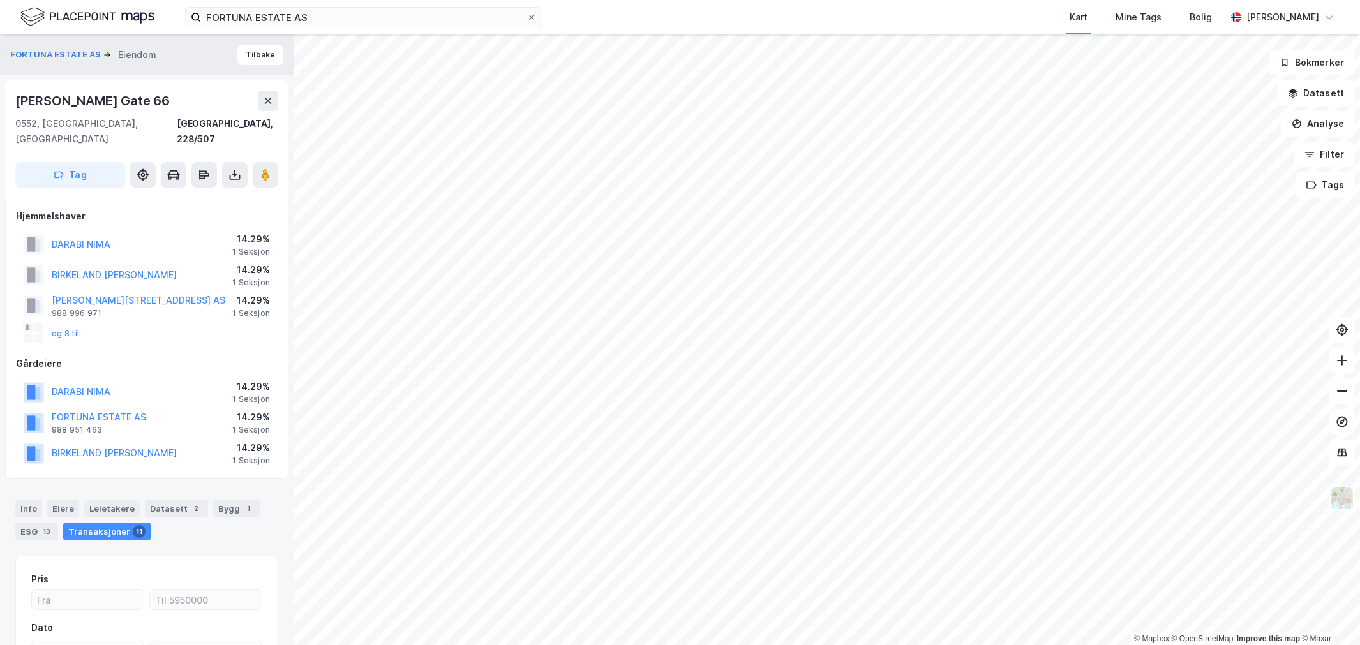
scroll to position [2, 0]
click at [167, 498] on div "Datasett 2" at bounding box center [176, 507] width 63 height 18
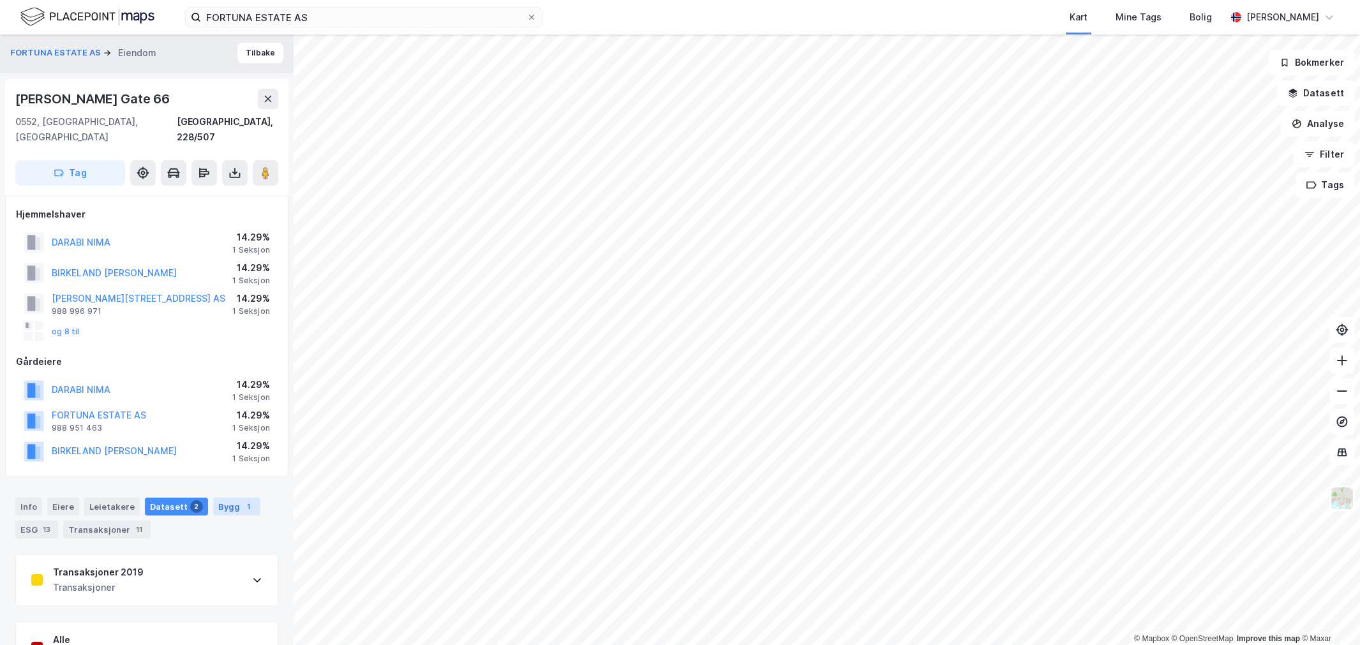
click at [213, 498] on div "Bygg 1" at bounding box center [236, 507] width 47 height 18
click at [190, 500] on div "2" at bounding box center [196, 506] width 13 height 13
click at [115, 565] on div "Transaksjoner 2019" at bounding box center [98, 572] width 91 height 15
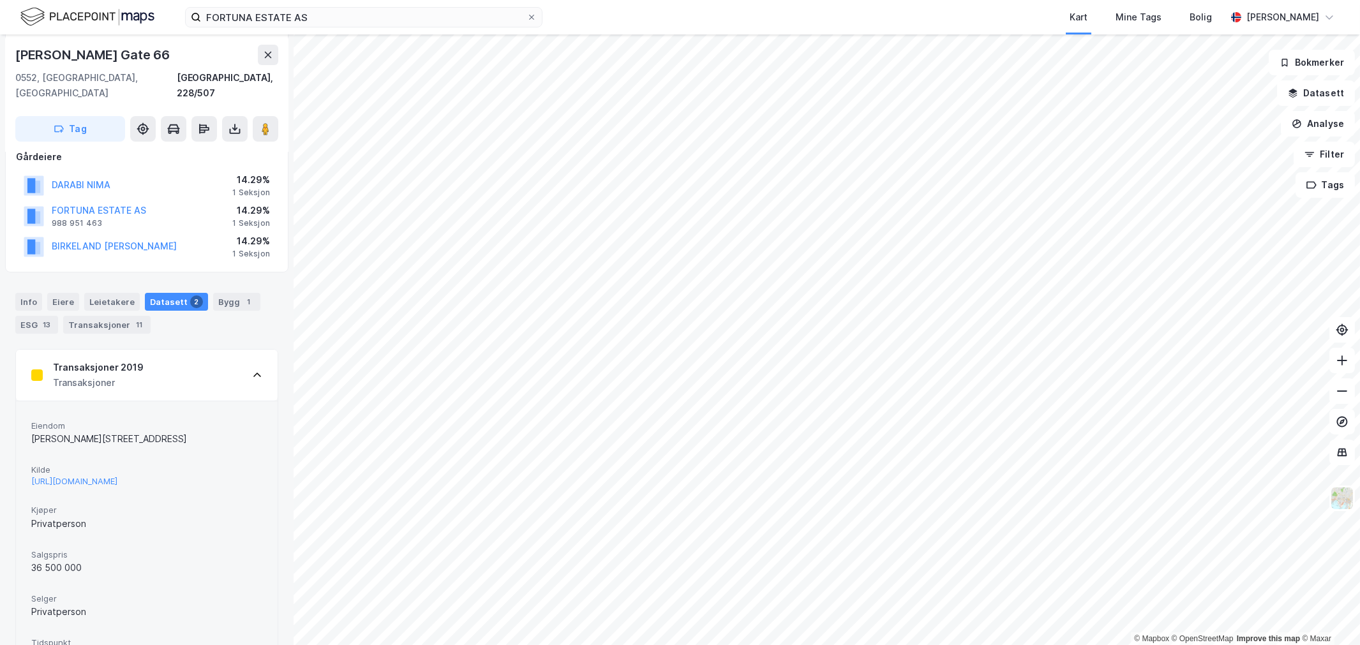
scroll to position [214, 0]
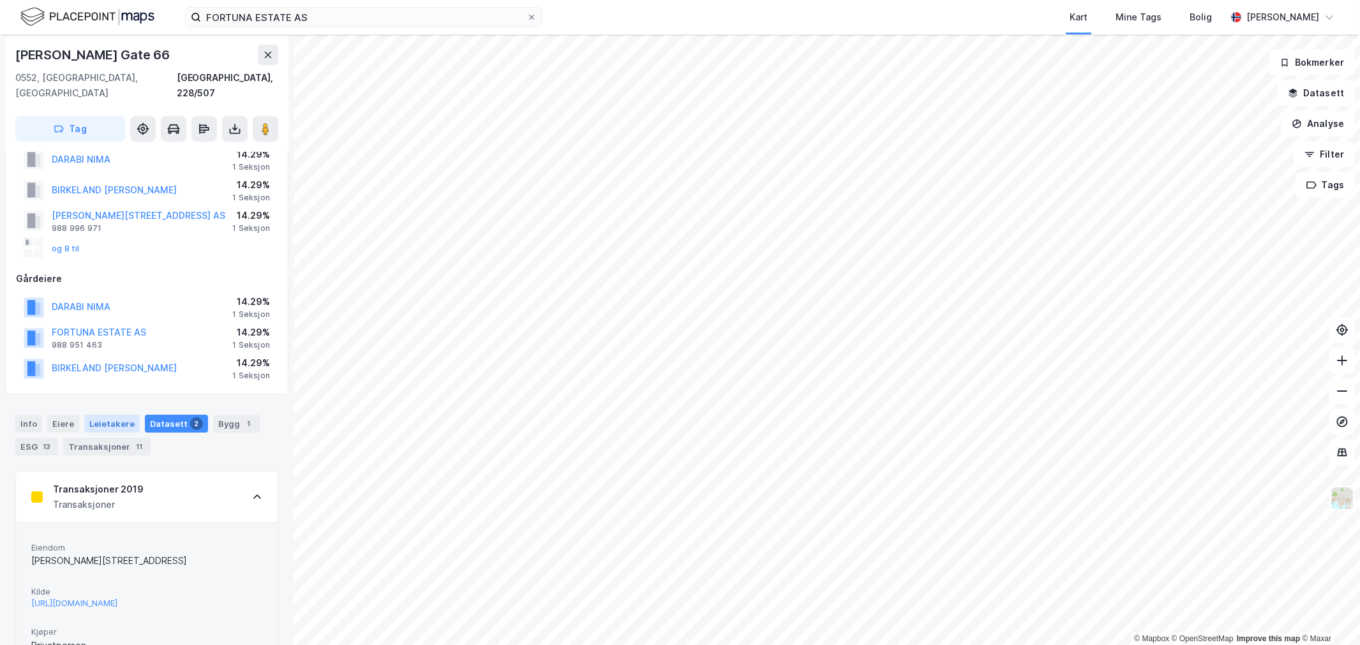
click at [121, 415] on div "Leietakere" at bounding box center [112, 424] width 56 height 18
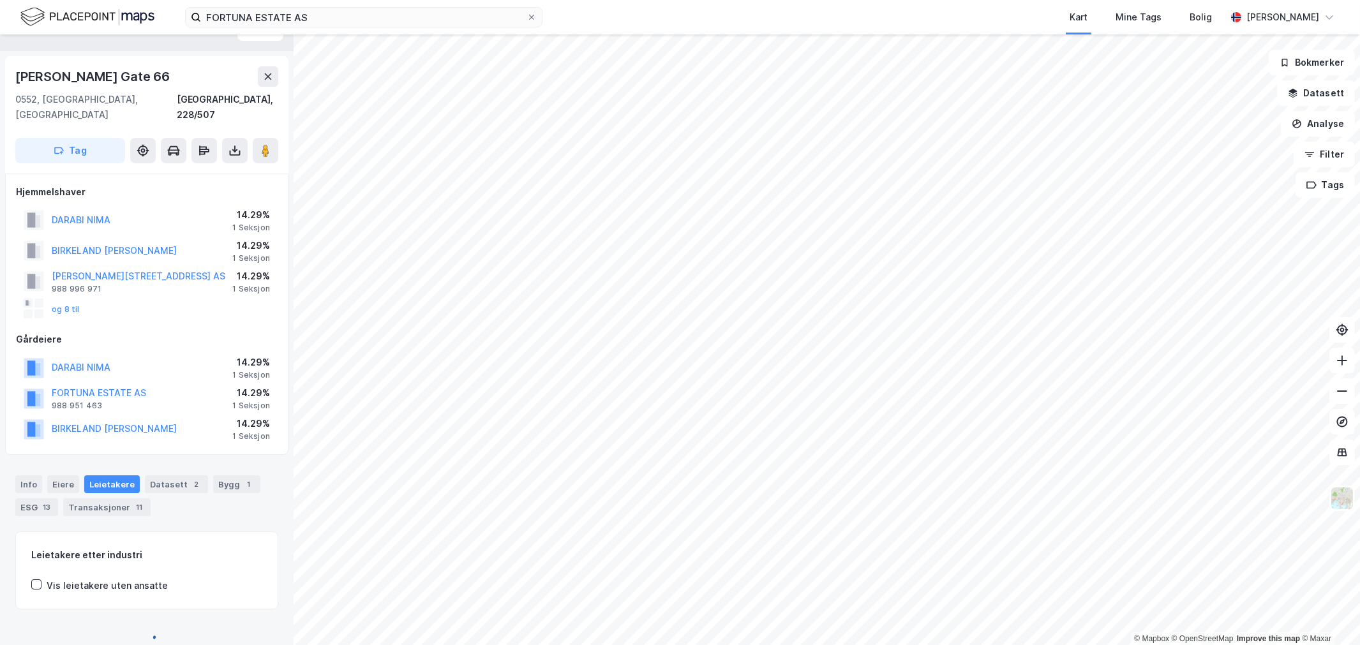
scroll to position [85, 0]
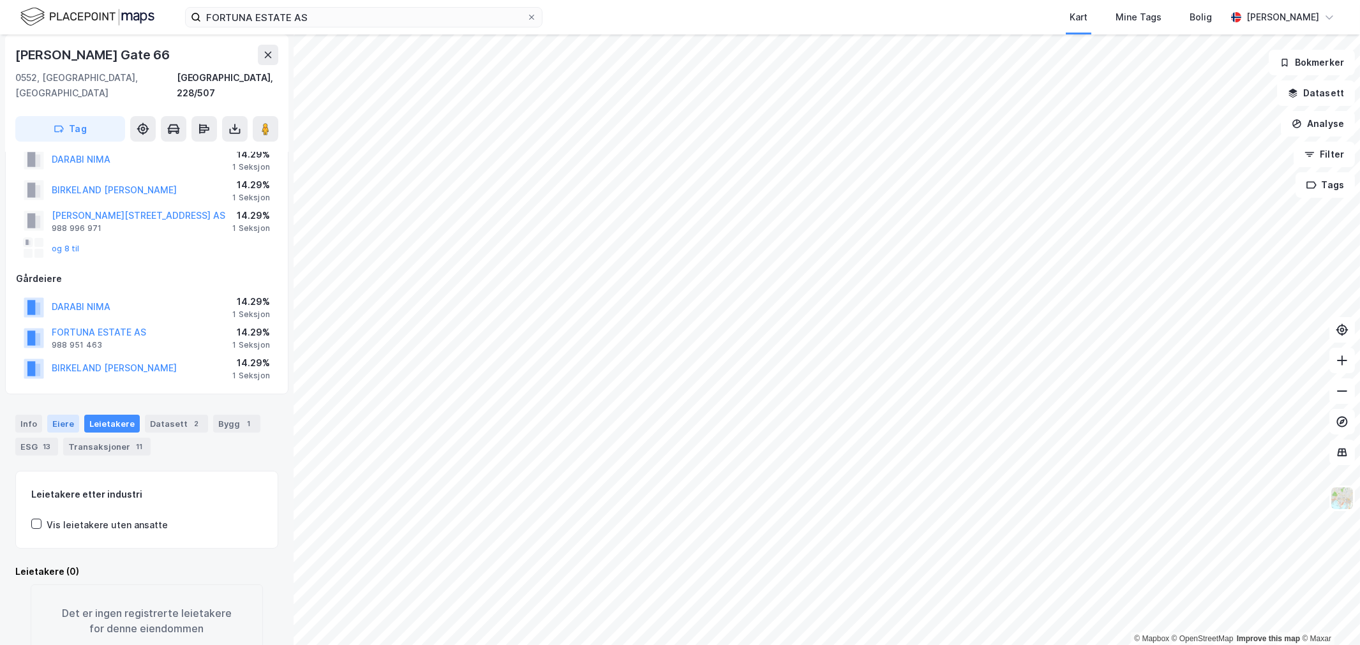
click at [61, 415] on div "Eiere" at bounding box center [63, 424] width 32 height 18
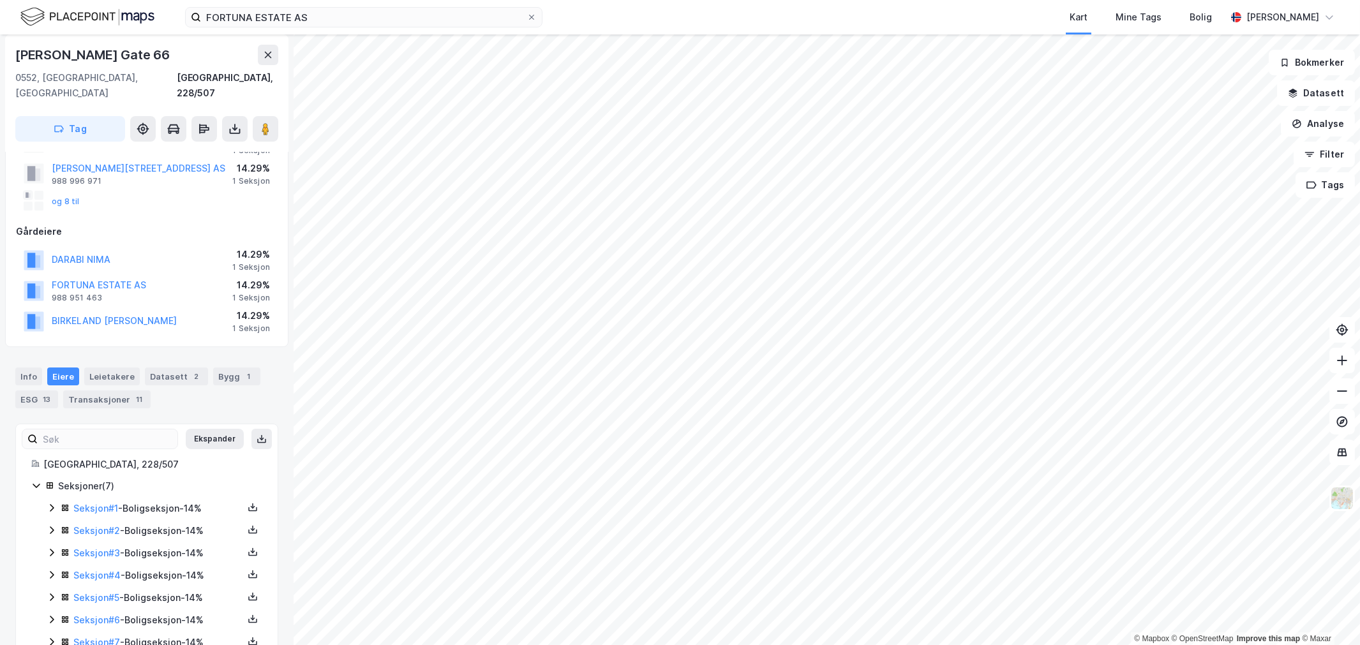
scroll to position [155, 0]
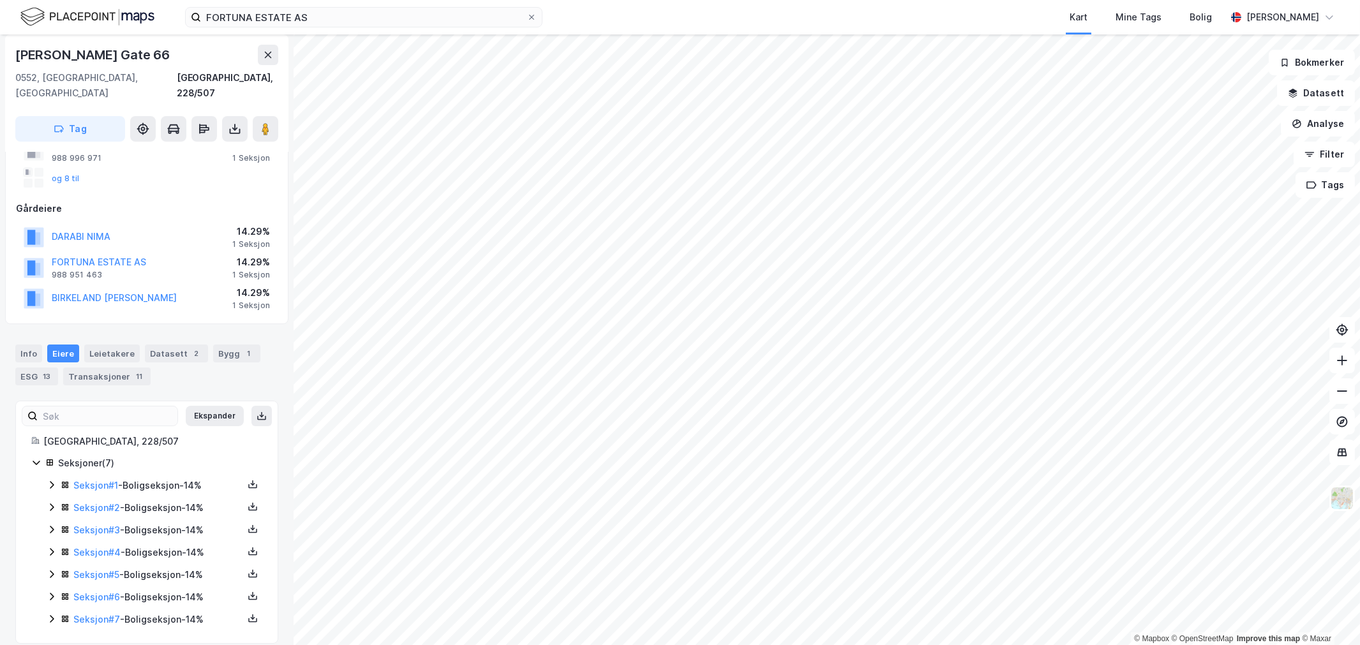
click at [54, 480] on icon at bounding box center [52, 485] width 10 height 10
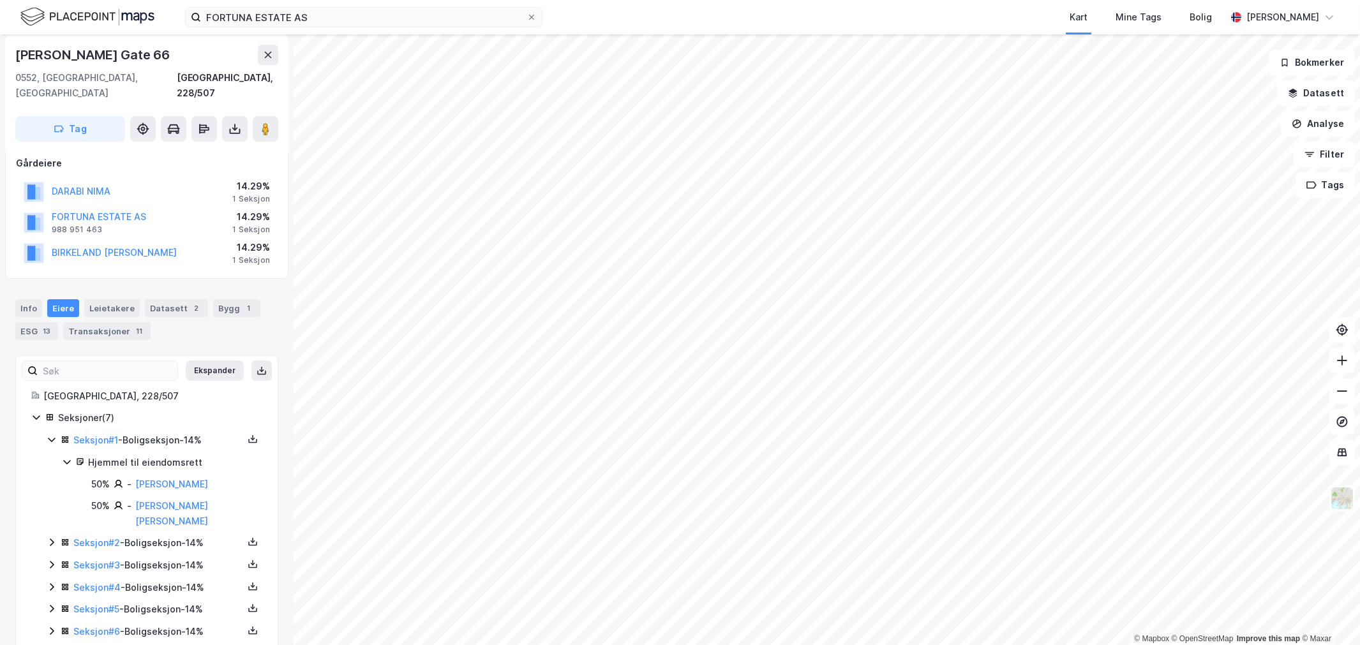
scroll to position [220, 0]
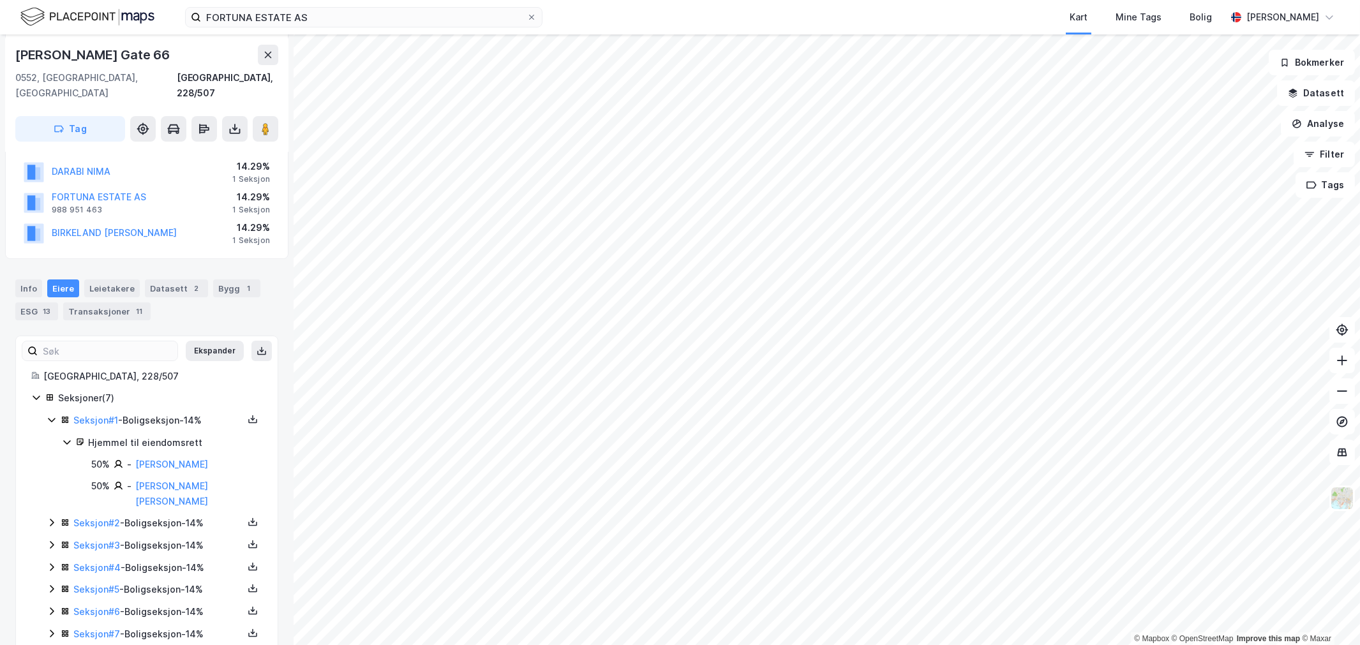
click at [52, 517] on icon at bounding box center [52, 522] width 10 height 10
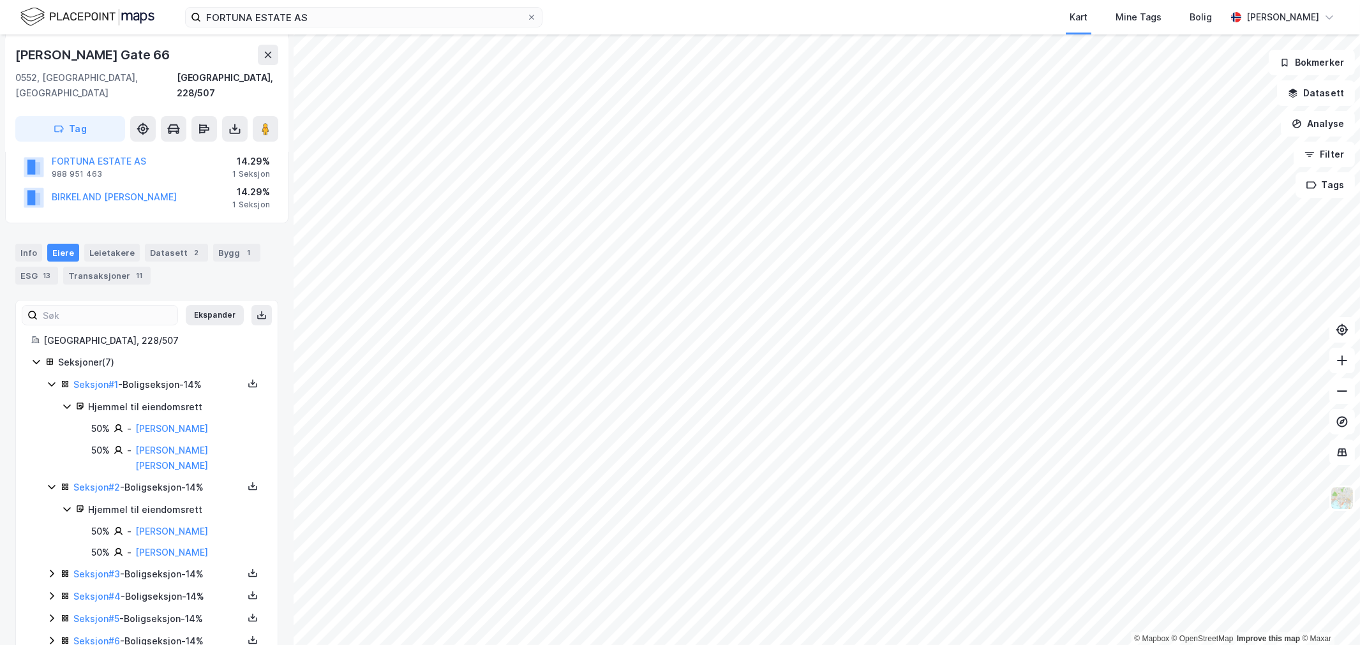
scroll to position [285, 0]
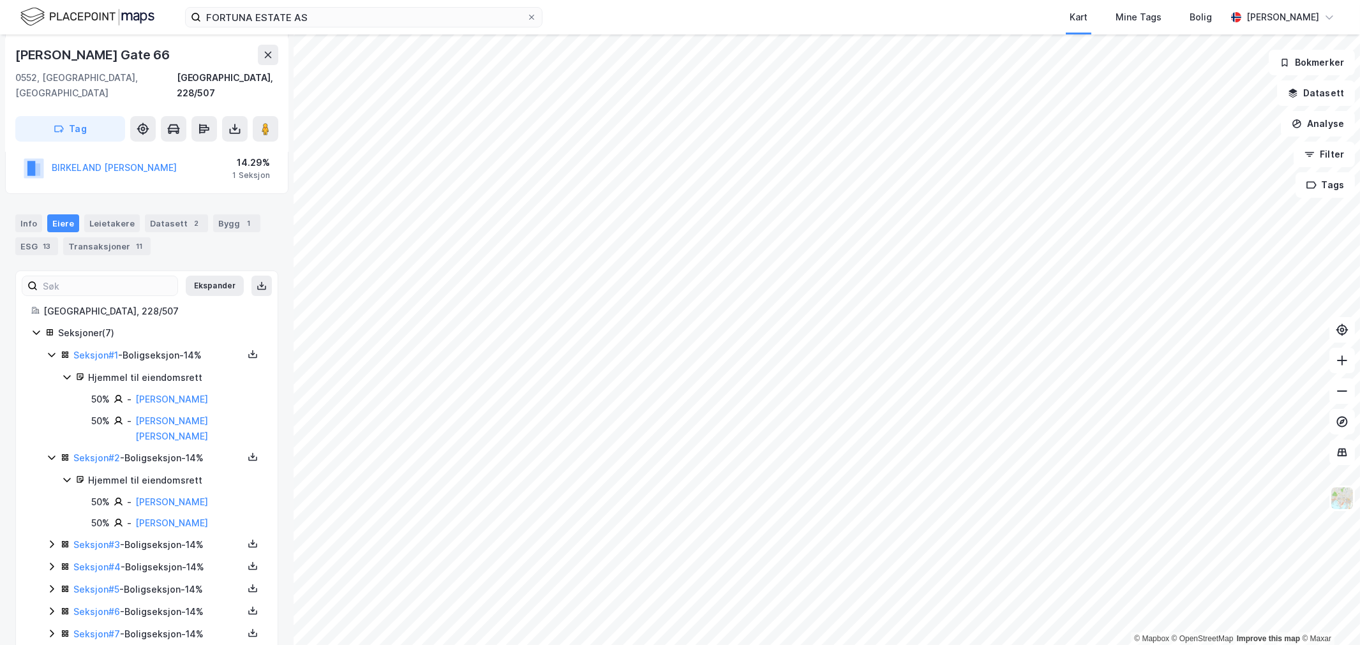
click at [47, 539] on icon at bounding box center [52, 544] width 10 height 10
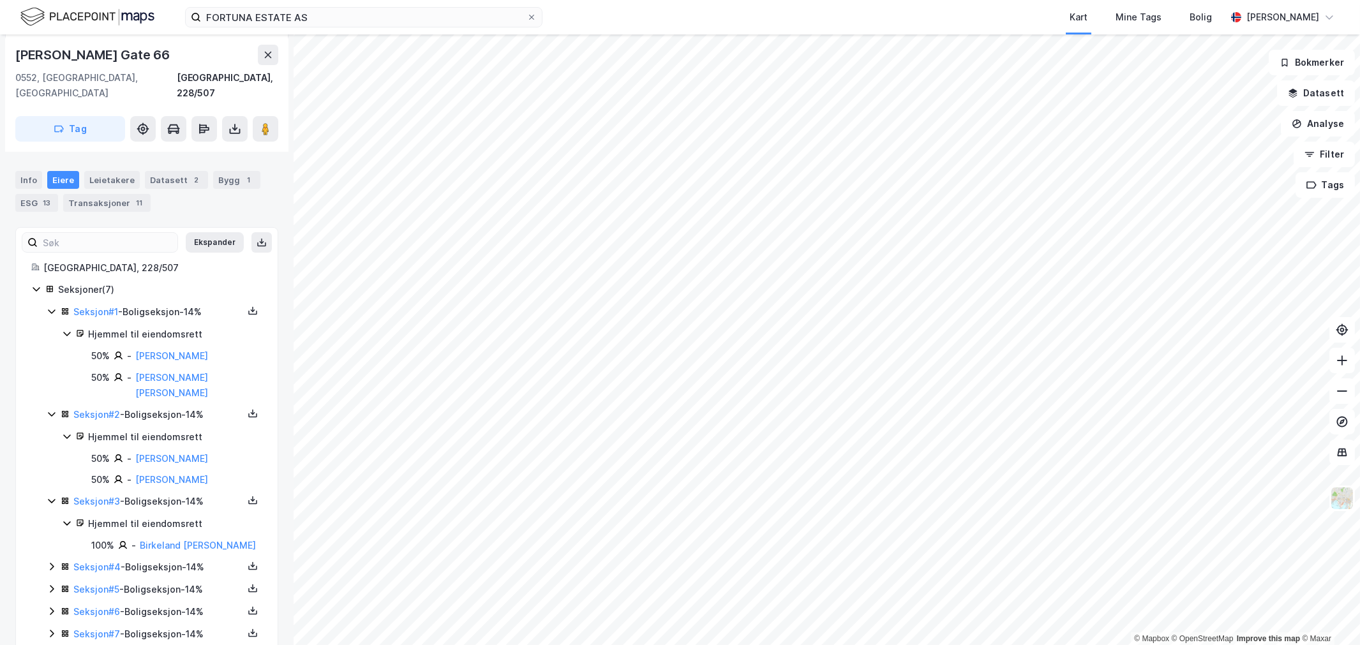
click at [47, 562] on icon at bounding box center [52, 567] width 10 height 10
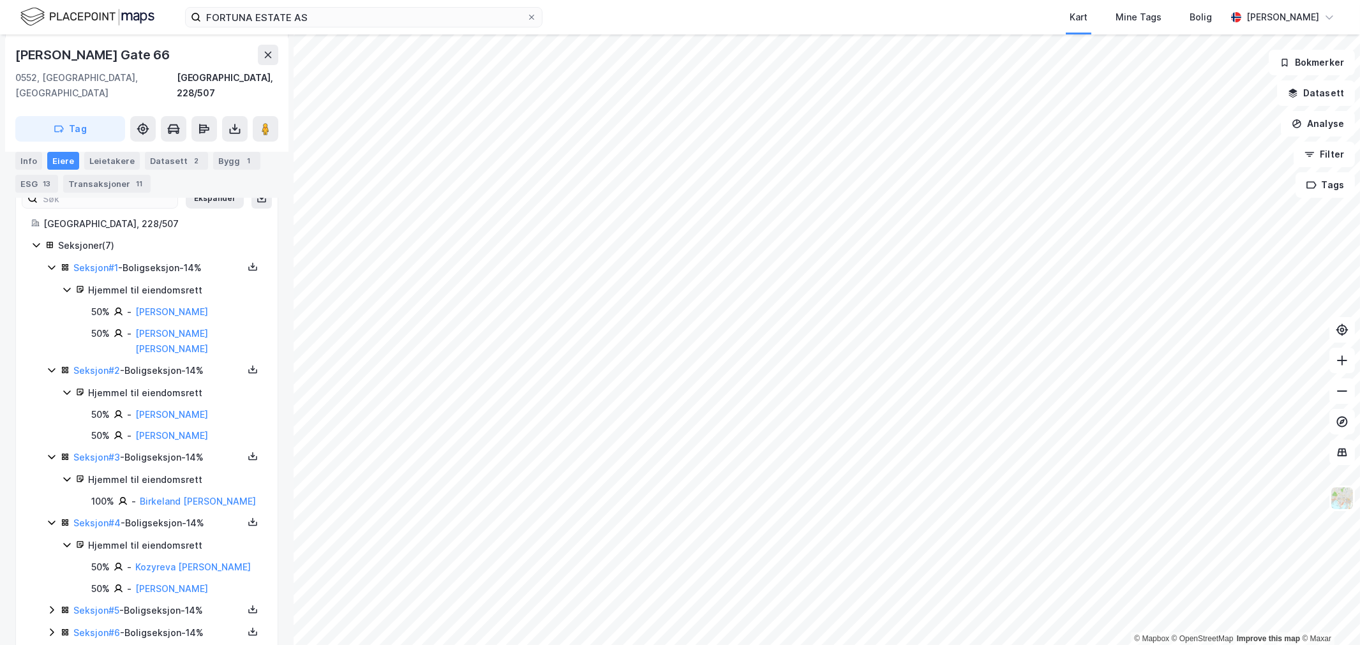
scroll to position [394, 0]
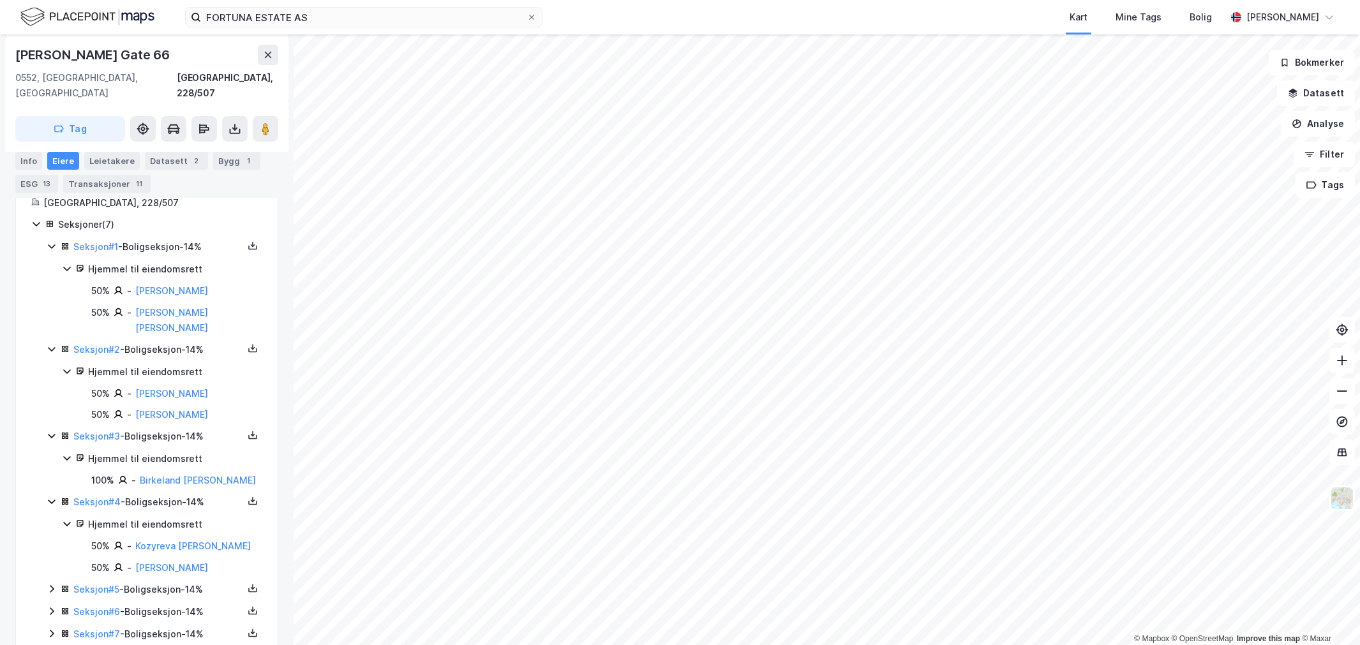
click at [50, 584] on icon at bounding box center [52, 589] width 10 height 10
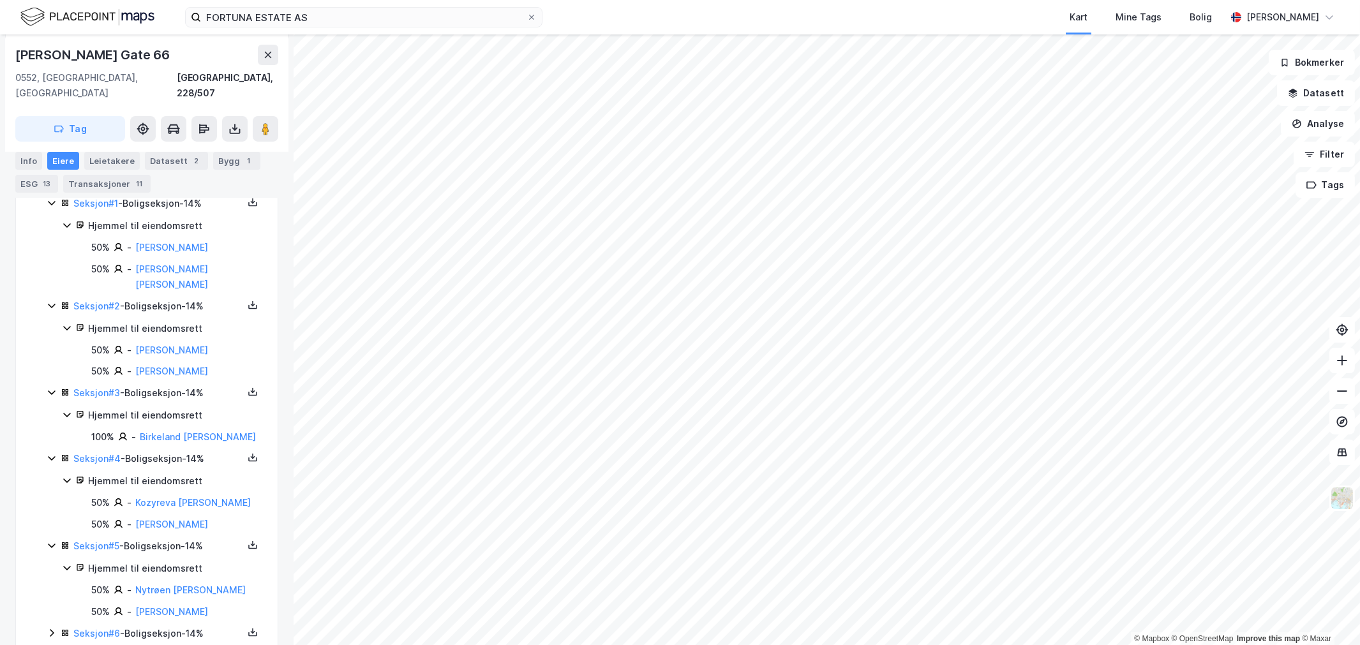
scroll to position [459, 0]
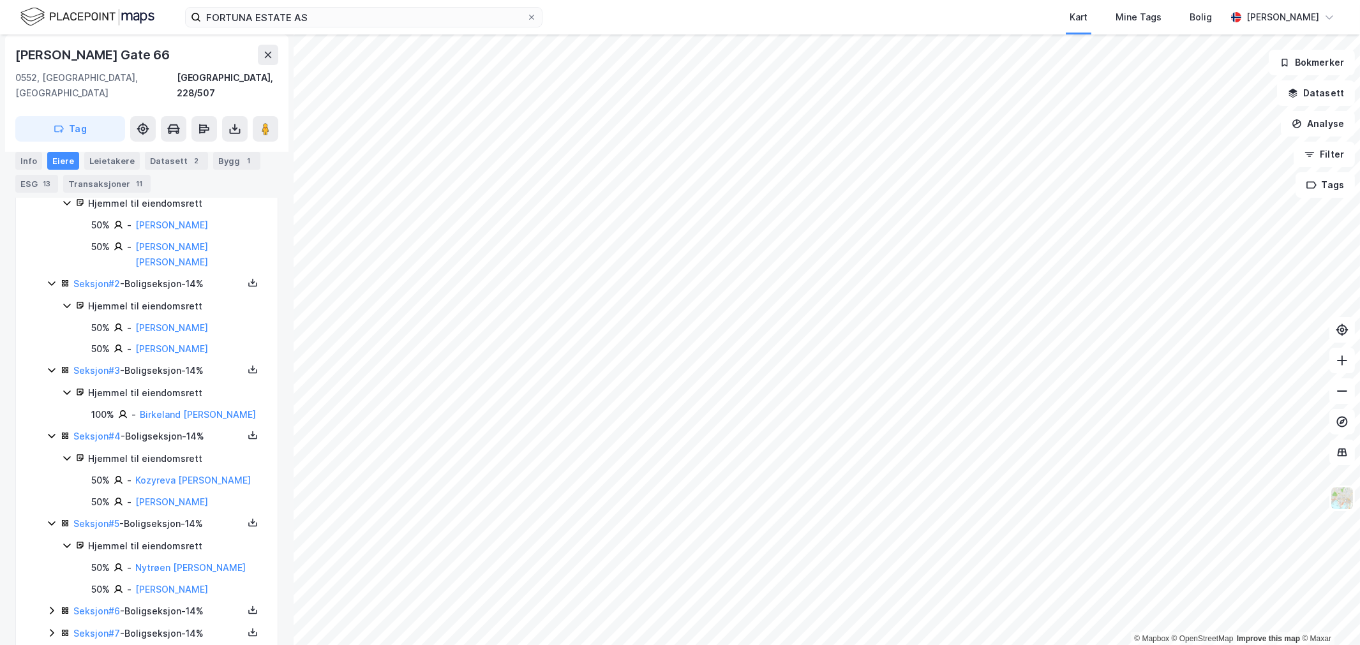
click at [48, 606] on icon at bounding box center [52, 611] width 10 height 10
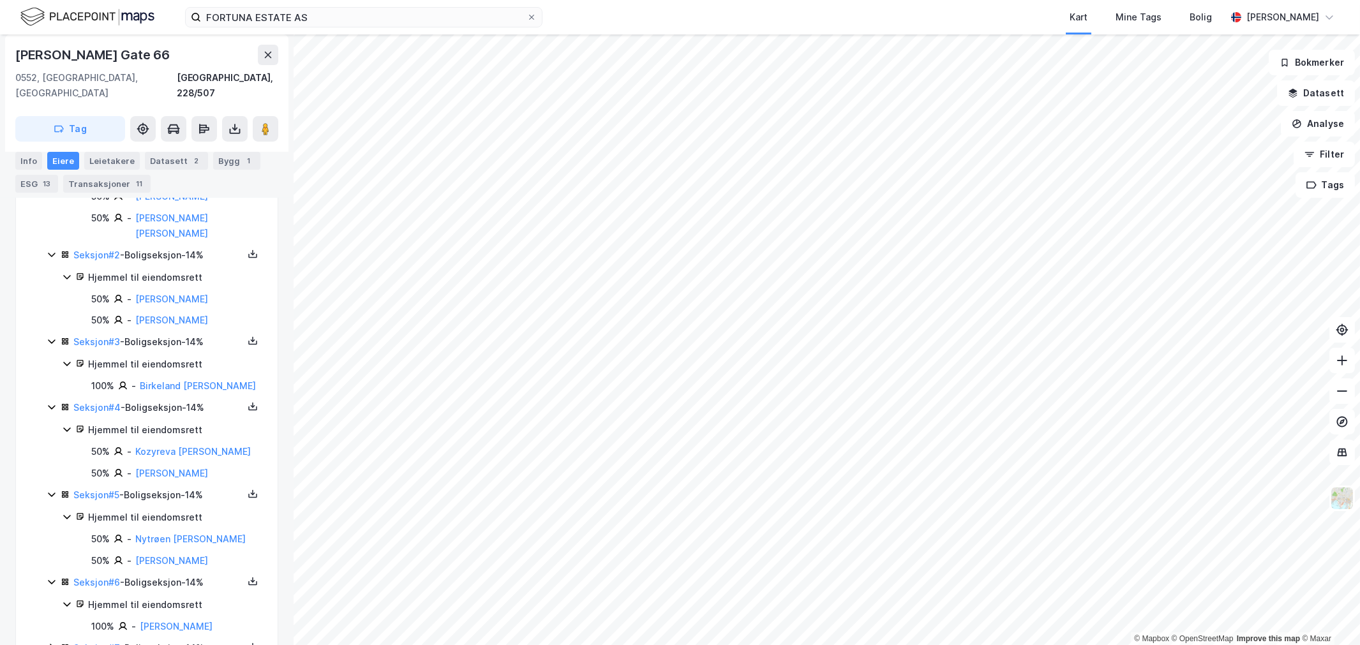
scroll to position [503, 0]
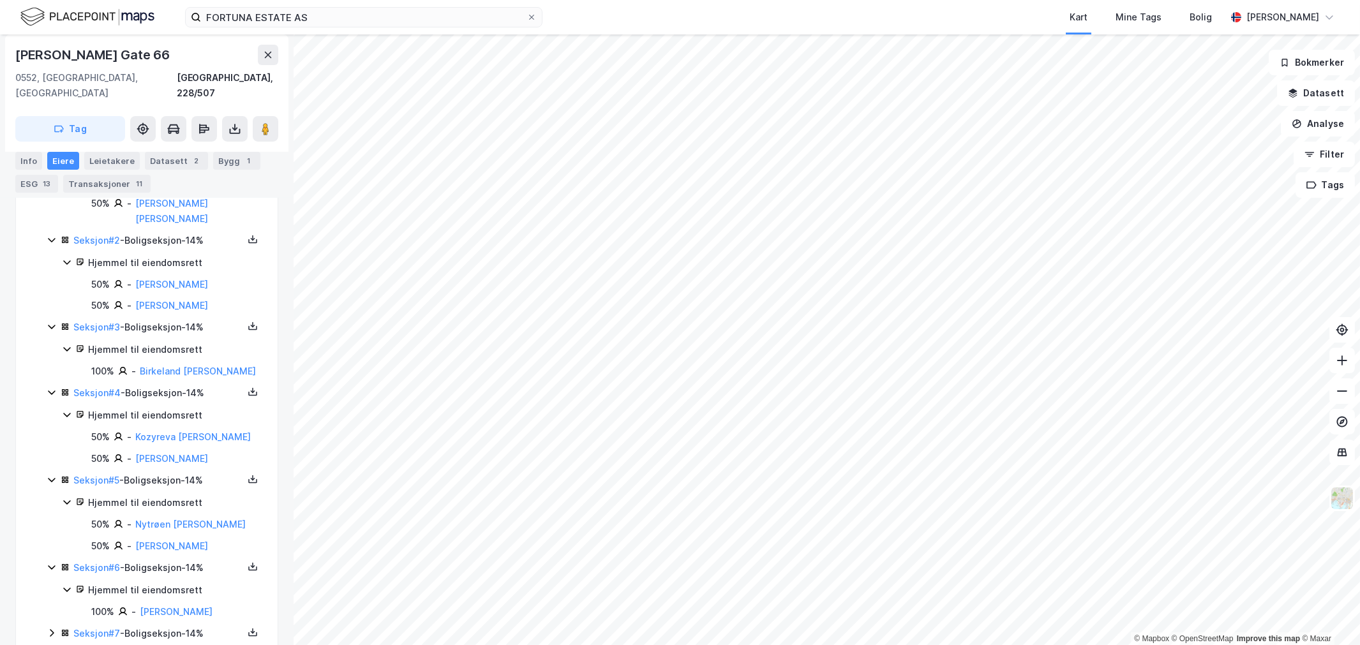
click at [54, 628] on icon at bounding box center [52, 633] width 10 height 10
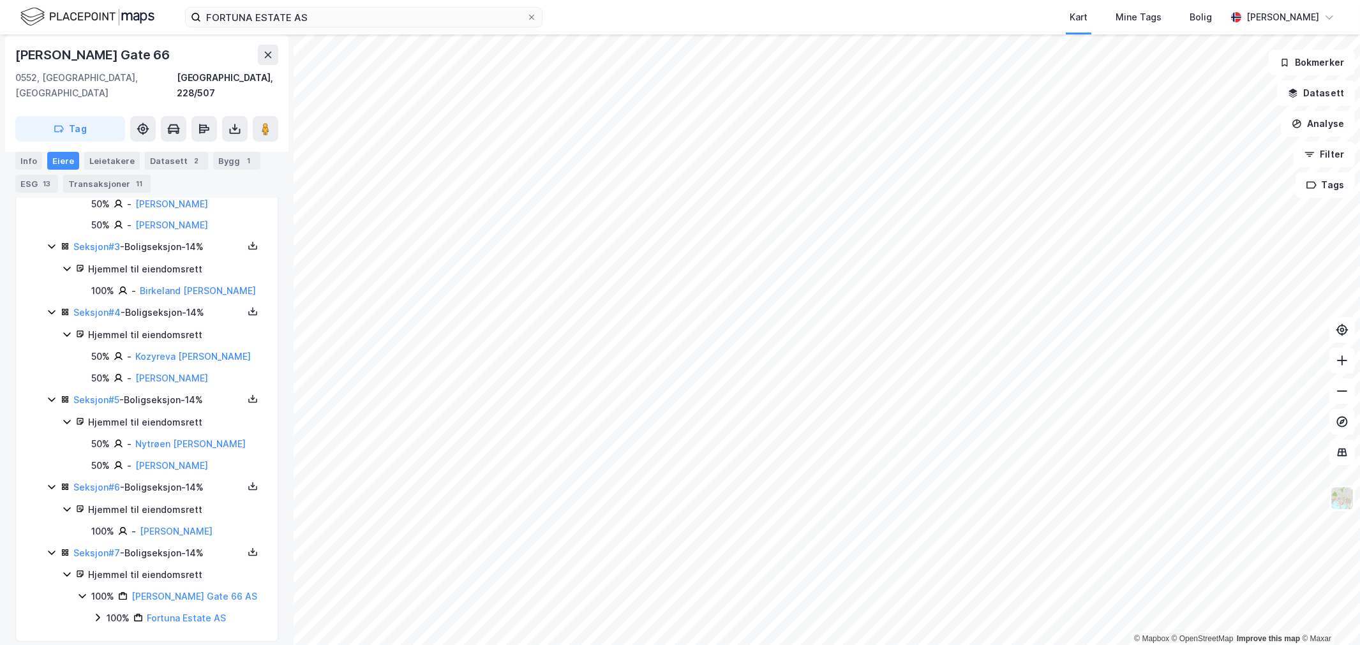
click at [173, 63] on div "[PERSON_NAME] Gate 66" at bounding box center [146, 55] width 263 height 20
copy div "[PERSON_NAME] Gate 66"
